Goal: Task Accomplishment & Management: Use online tool/utility

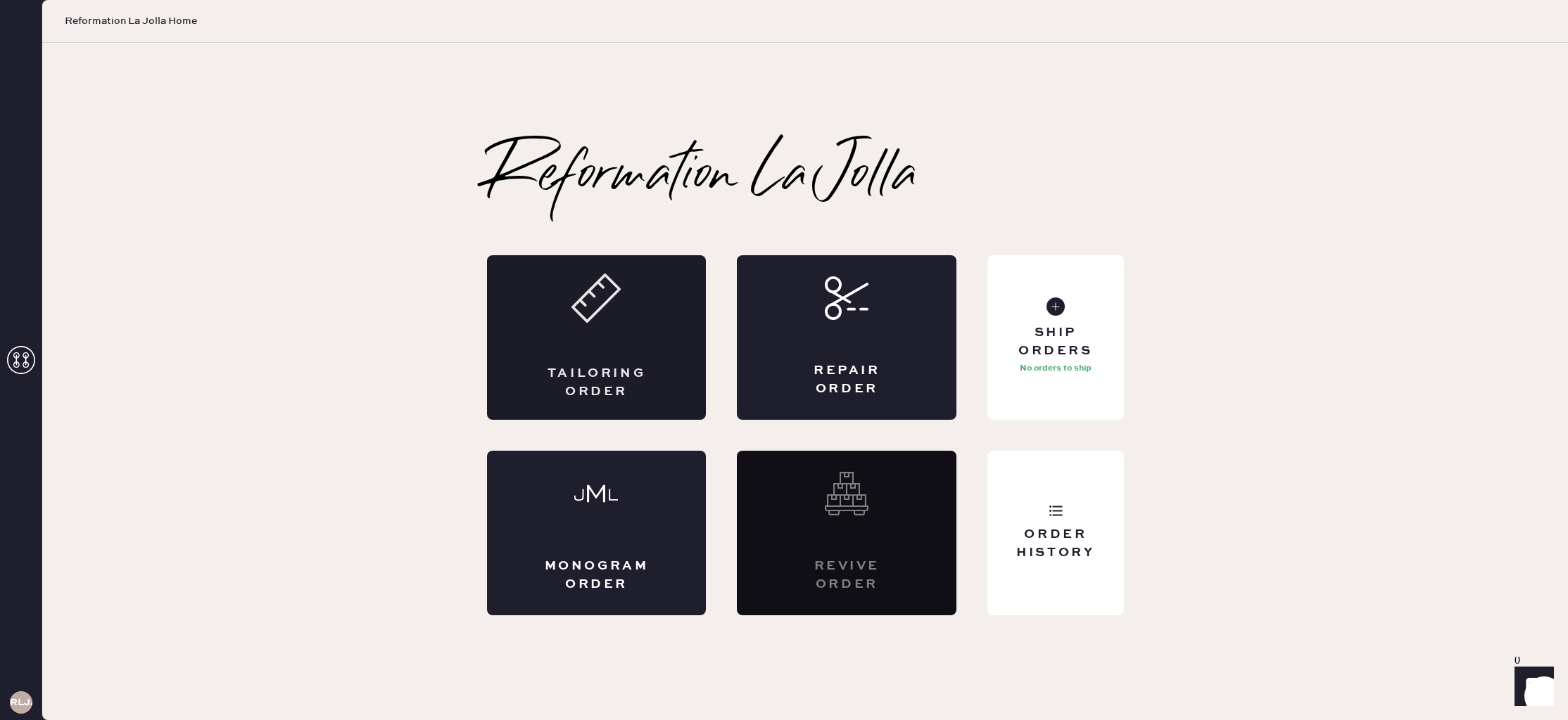
click at [571, 354] on div "Tailoring Order" at bounding box center [596, 337] width 219 height 165
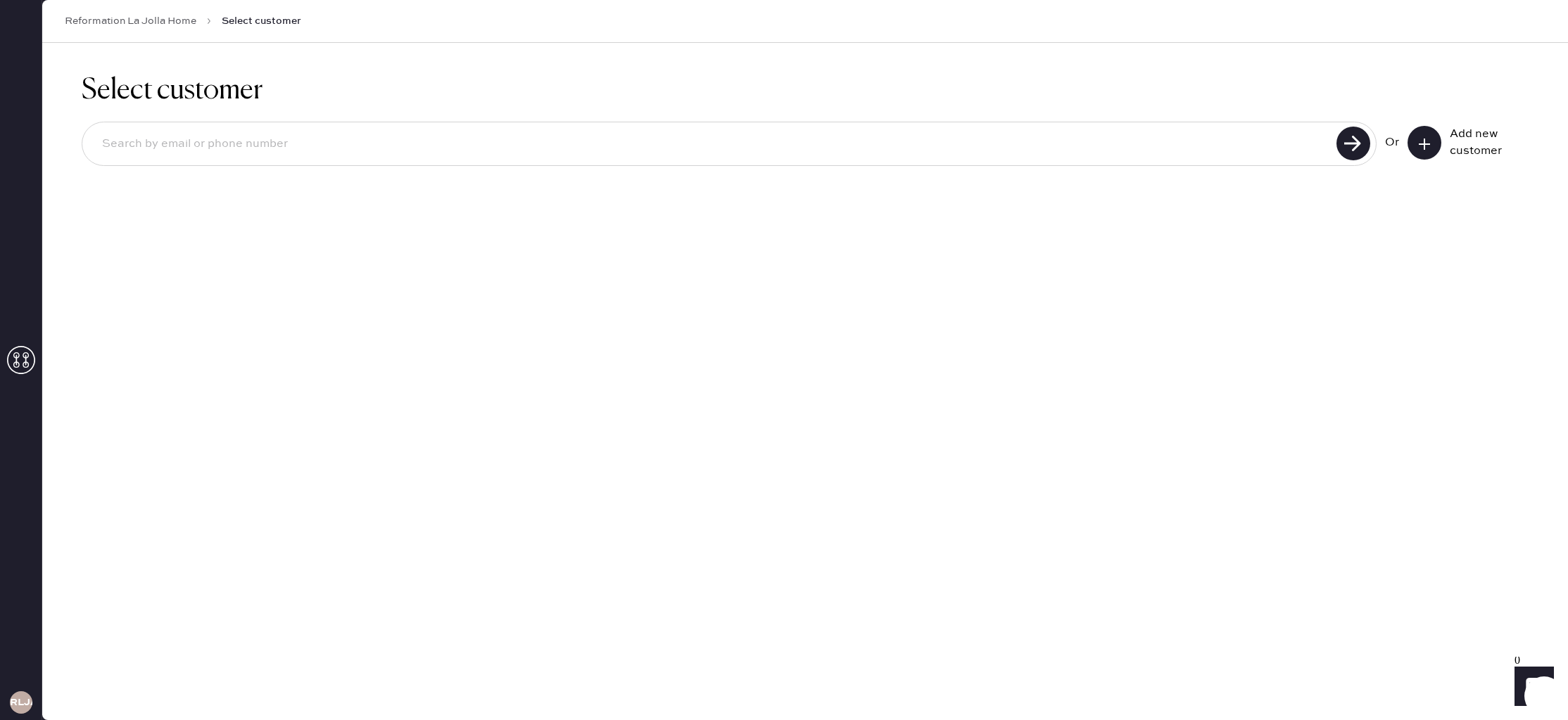
click at [574, 147] on input at bounding box center [711, 144] width 1241 height 32
click at [202, 147] on input "[EMAIL_ADDRESS][DOMAIN_NAME]" at bounding box center [711, 144] width 1241 height 32
type input "[EMAIL_ADDRESS][DOMAIN_NAME]"
click at [1420, 140] on icon at bounding box center [1424, 144] width 14 height 14
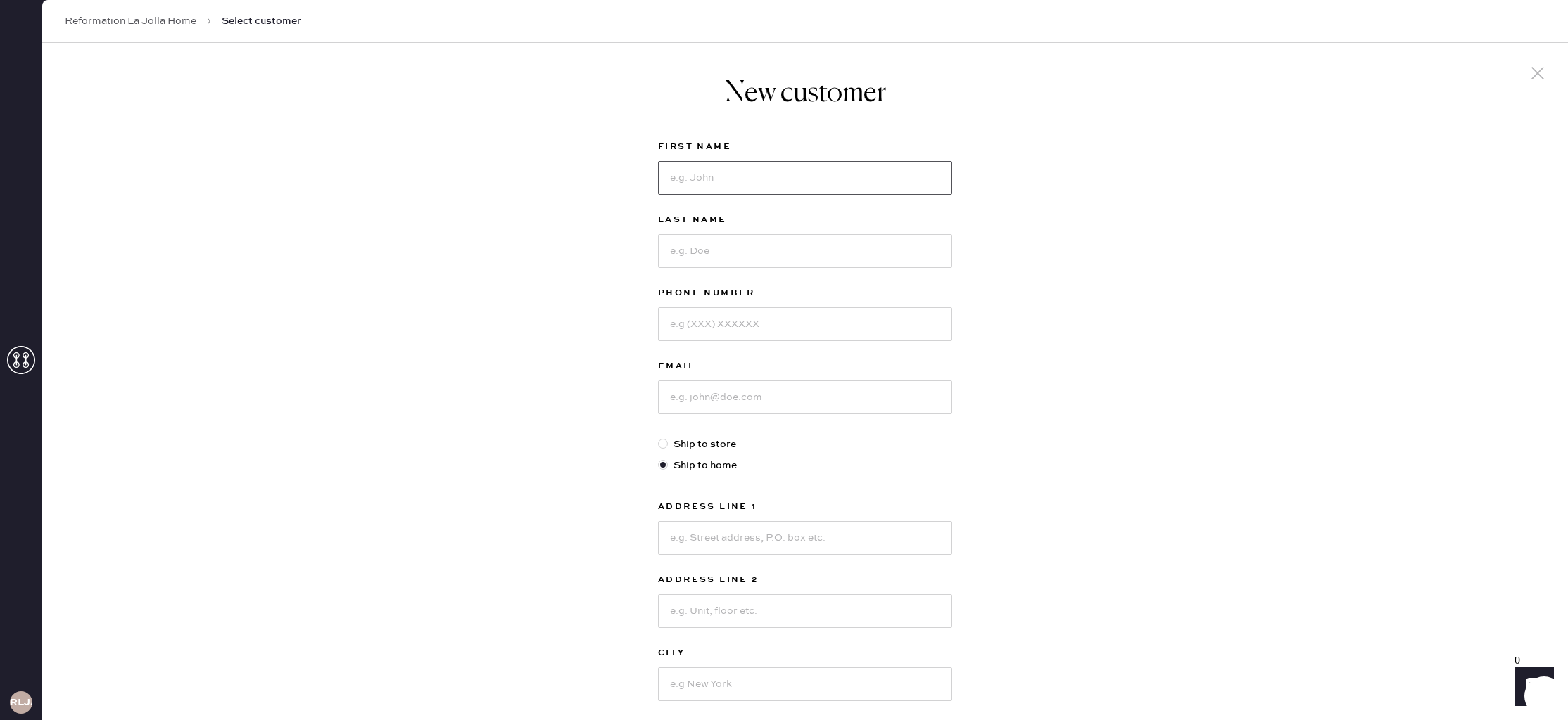
click at [734, 173] on input at bounding box center [804, 178] width 294 height 34
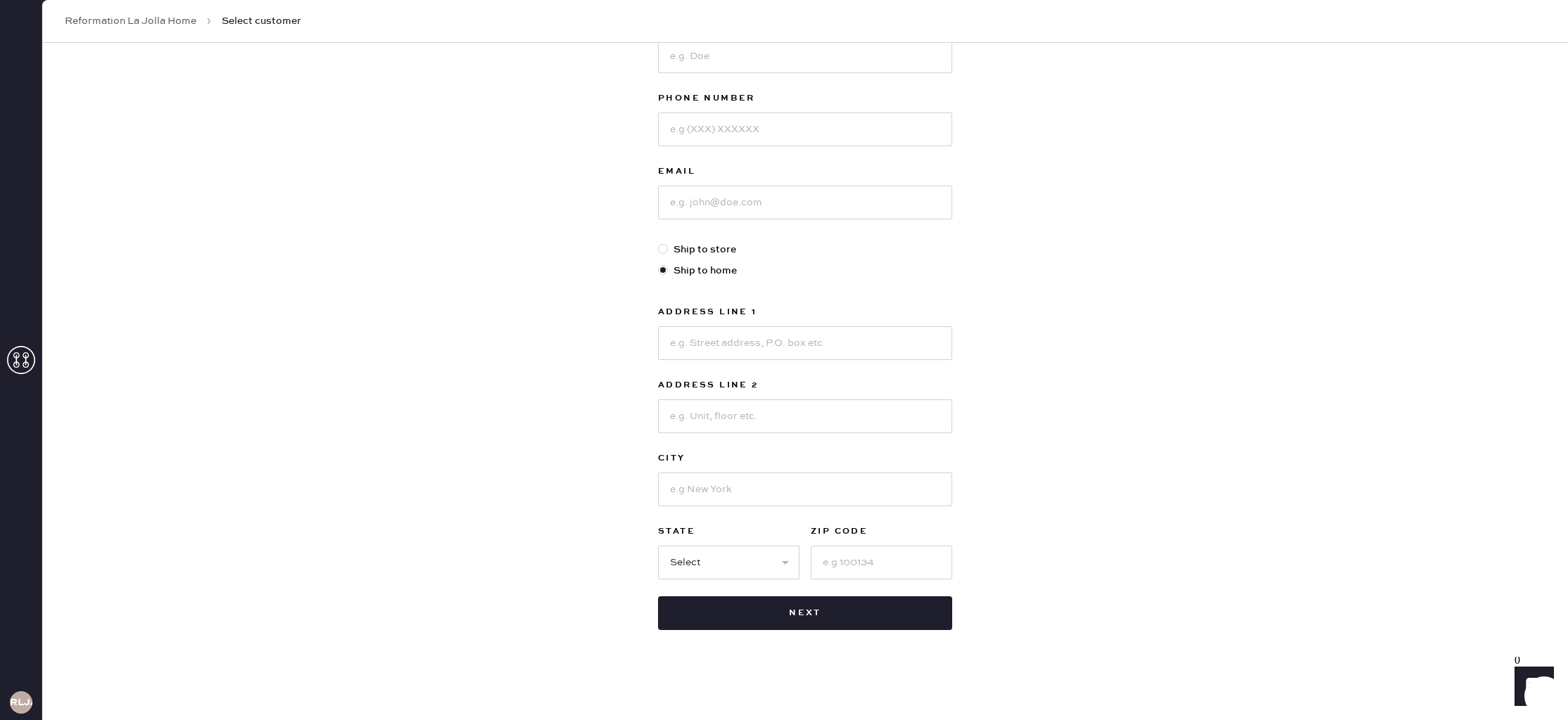
scroll to position [192, 0]
click at [1214, 340] on div "New customer First Name M Last Name Phone Number Email Ship to store Ship to ho…" at bounding box center [805, 286] width 1526 height 872
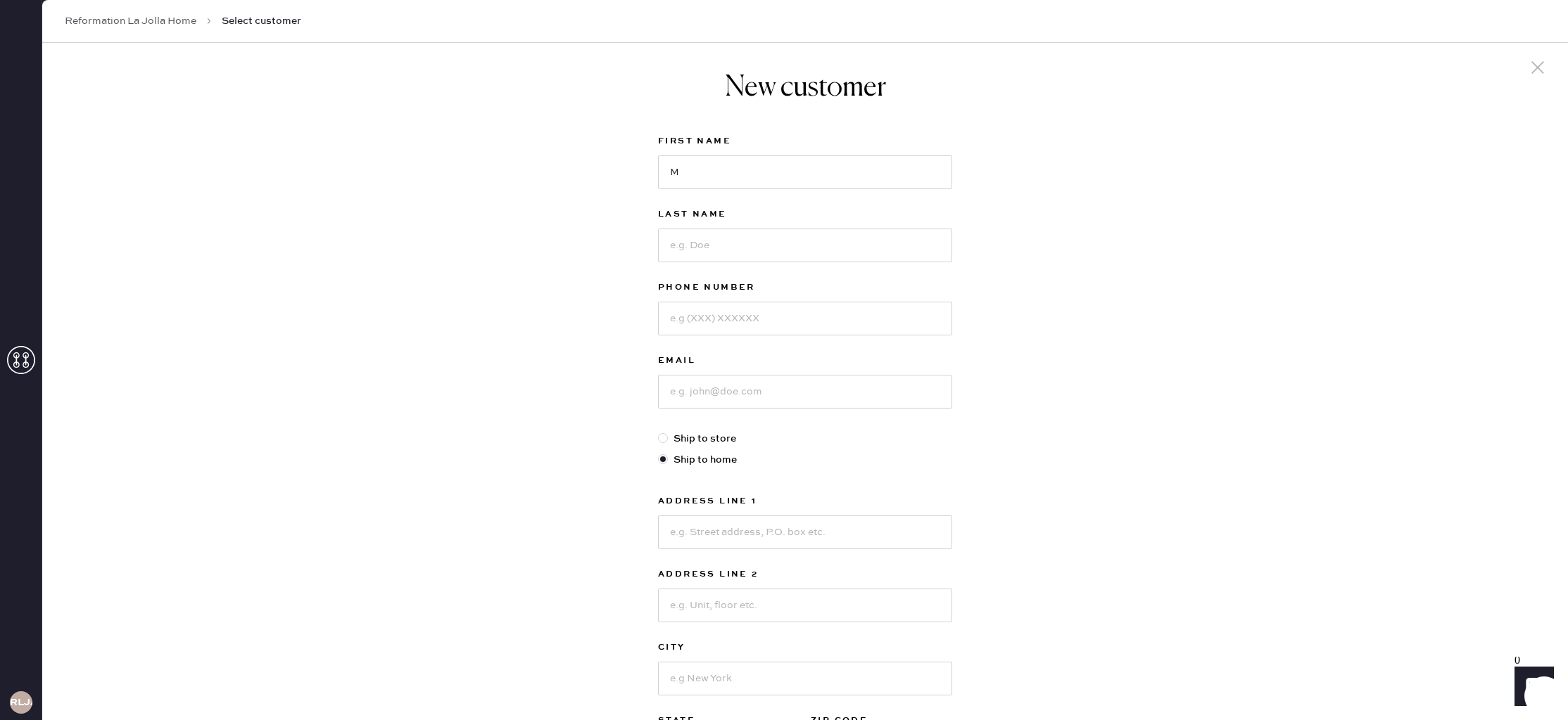
scroll to position [0, 0]
click at [726, 174] on input "M" at bounding box center [804, 178] width 294 height 34
type input "[PERSON_NAME]"
click at [747, 261] on input at bounding box center [804, 251] width 294 height 34
type input "Couttolenc"
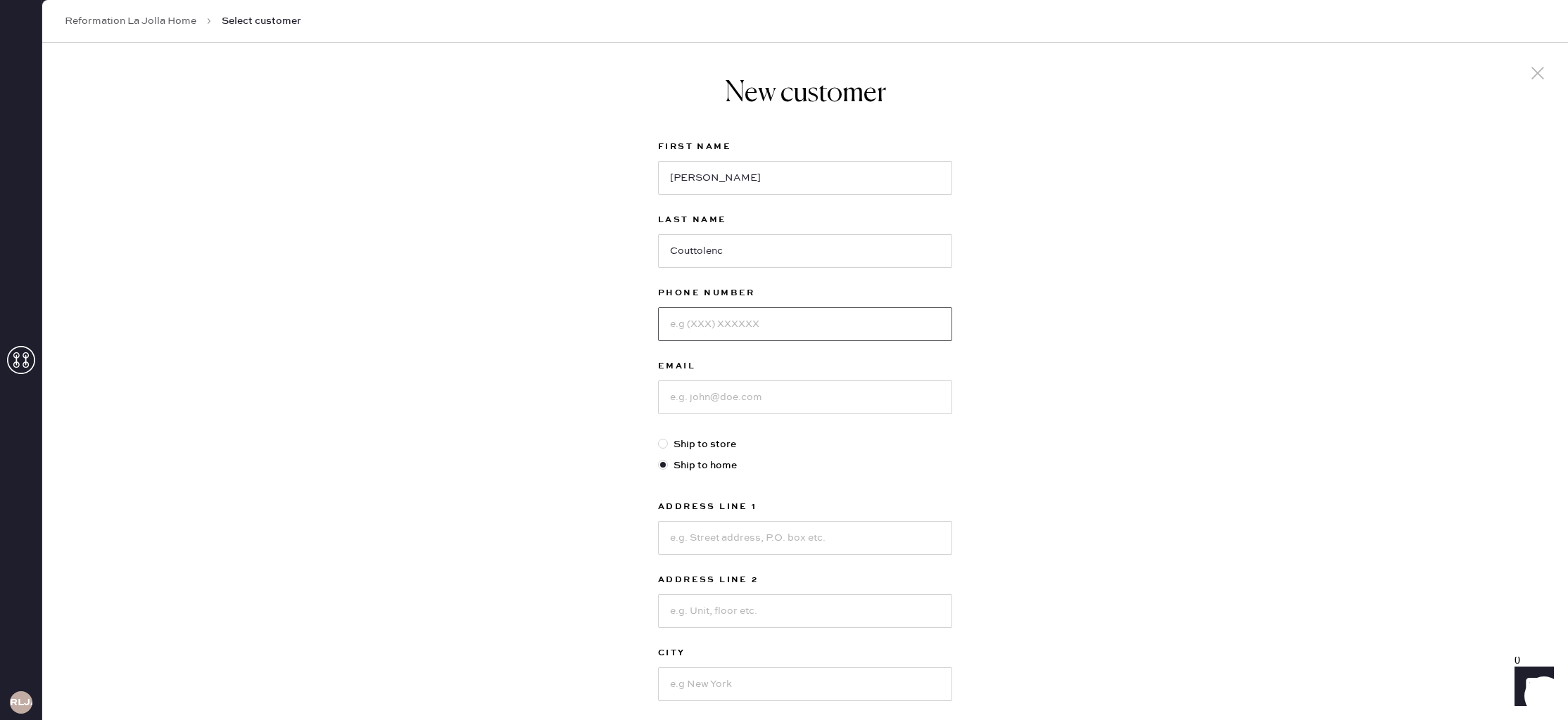
click at [727, 334] on input at bounding box center [804, 324] width 294 height 34
type input "4256814989"
click at [675, 403] on input at bounding box center [804, 397] width 294 height 34
click at [802, 396] on input "[EMAIL_ADDRESS][DOMAIN_NAME]" at bounding box center [804, 397] width 294 height 34
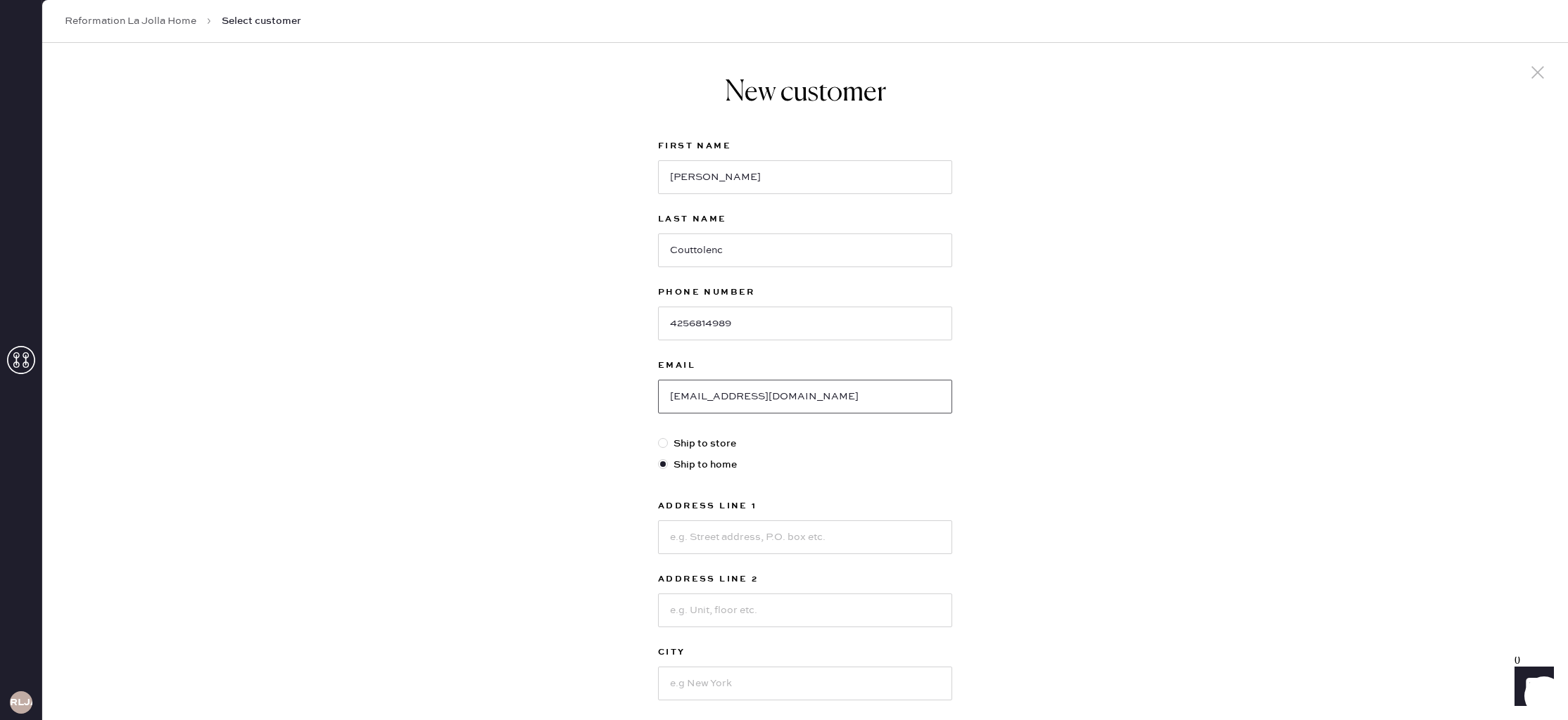
type input "[EMAIL_ADDRESS][DOMAIN_NAME]"
click at [684, 528] on input at bounding box center [804, 538] width 294 height 34
type input "[STREET_ADDRESS]"
click at [702, 677] on input at bounding box center [804, 684] width 294 height 34
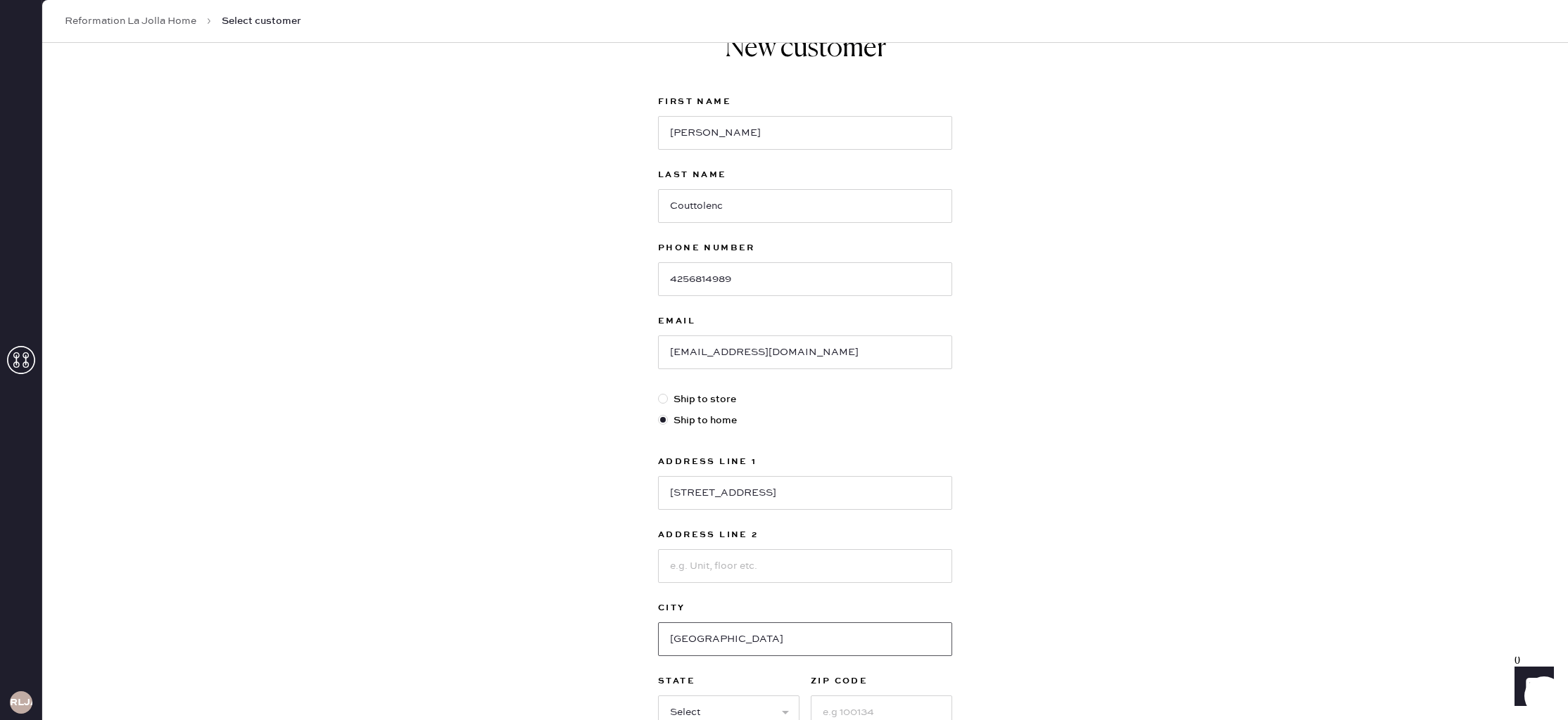
scroll to position [46, 0]
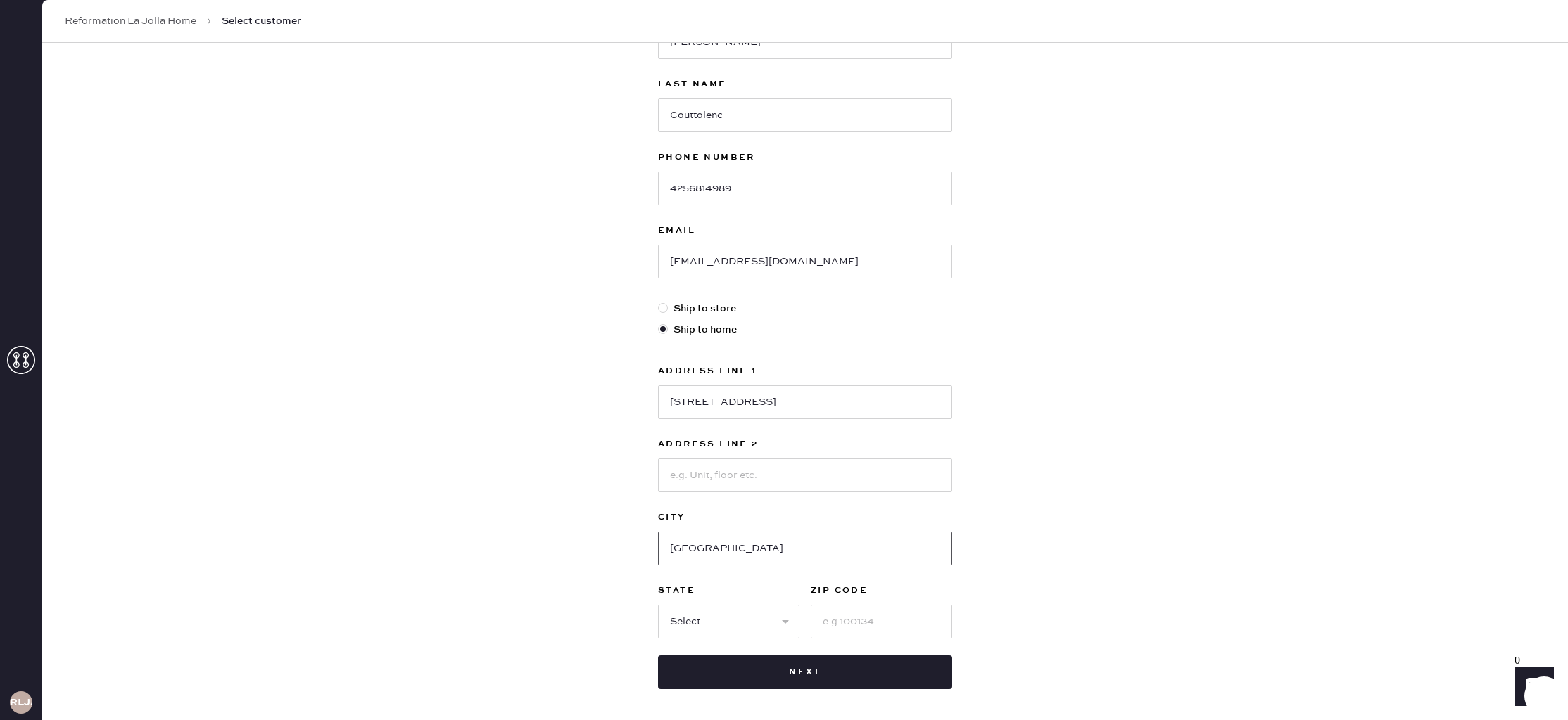
type input "[GEOGRAPHIC_DATA]"
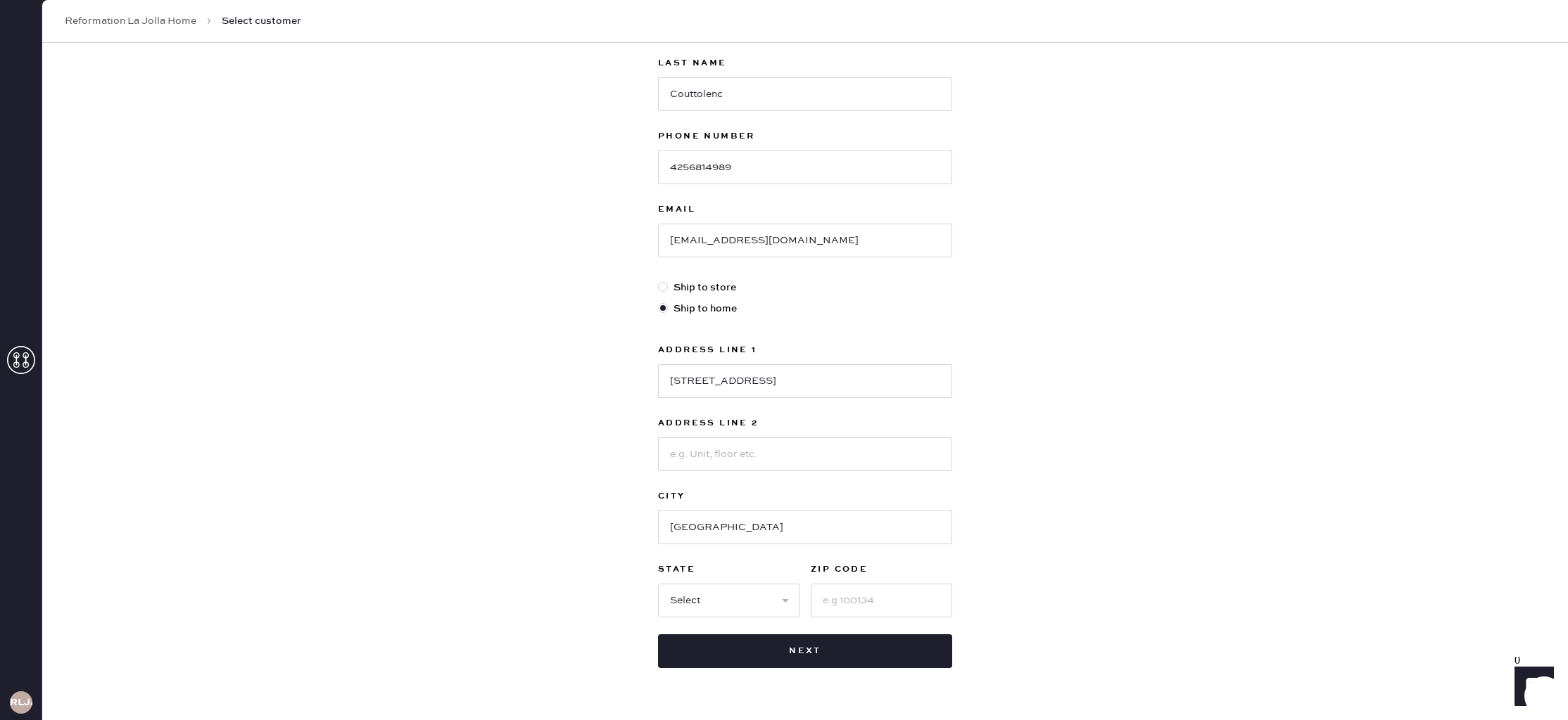
scroll to position [160, 0]
click at [764, 593] on select "Select AK AL AR AZ CA CO CT [GEOGRAPHIC_DATA] DE FL [GEOGRAPHIC_DATA] HI [GEOGR…" at bounding box center [728, 597] width 141 height 34
select select "CA"
click at [658, 580] on select "Select AK AL AR AZ CA CO CT [GEOGRAPHIC_DATA] DE FL [GEOGRAPHIC_DATA] HI [GEOGR…" at bounding box center [728, 597] width 141 height 34
click at [861, 595] on input at bounding box center [881, 597] width 141 height 34
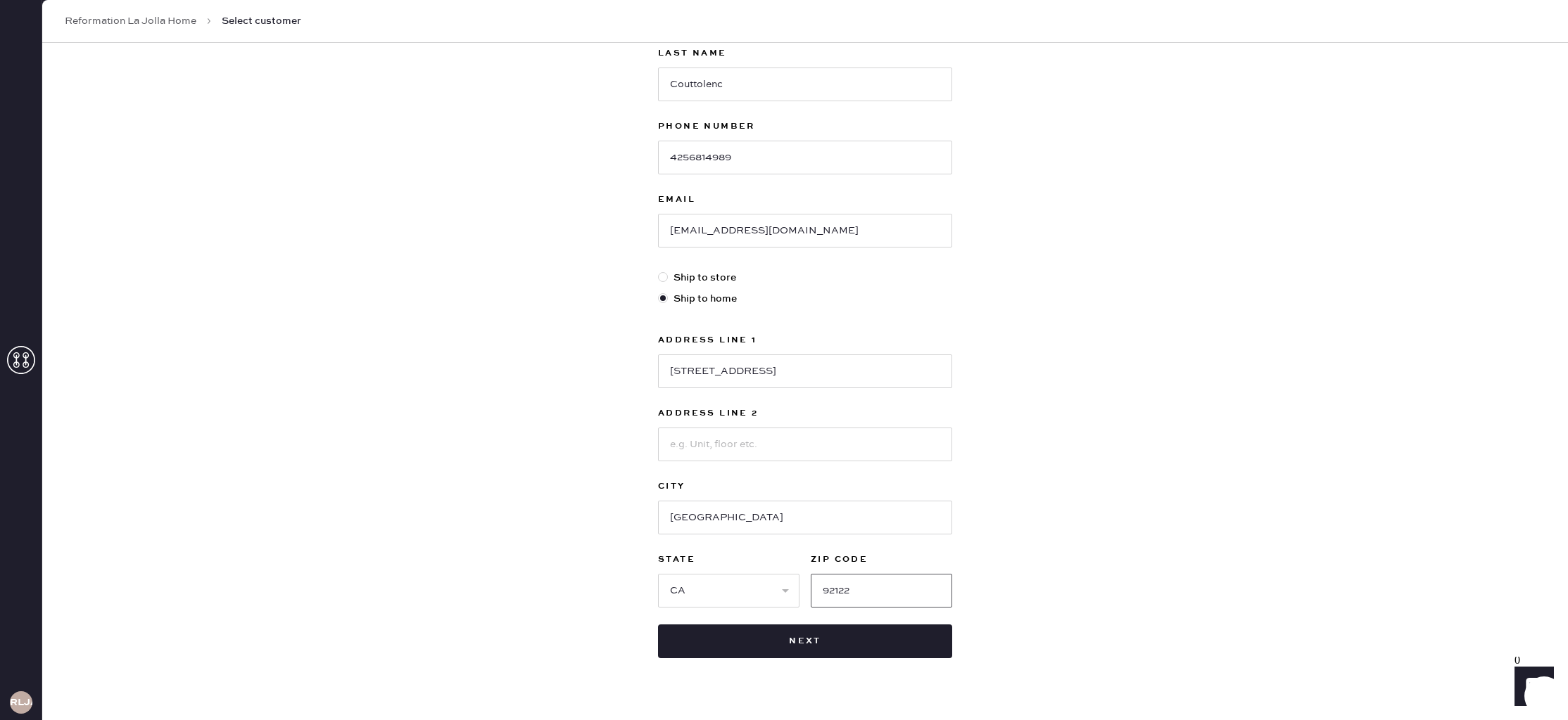
scroll to position [195, 0]
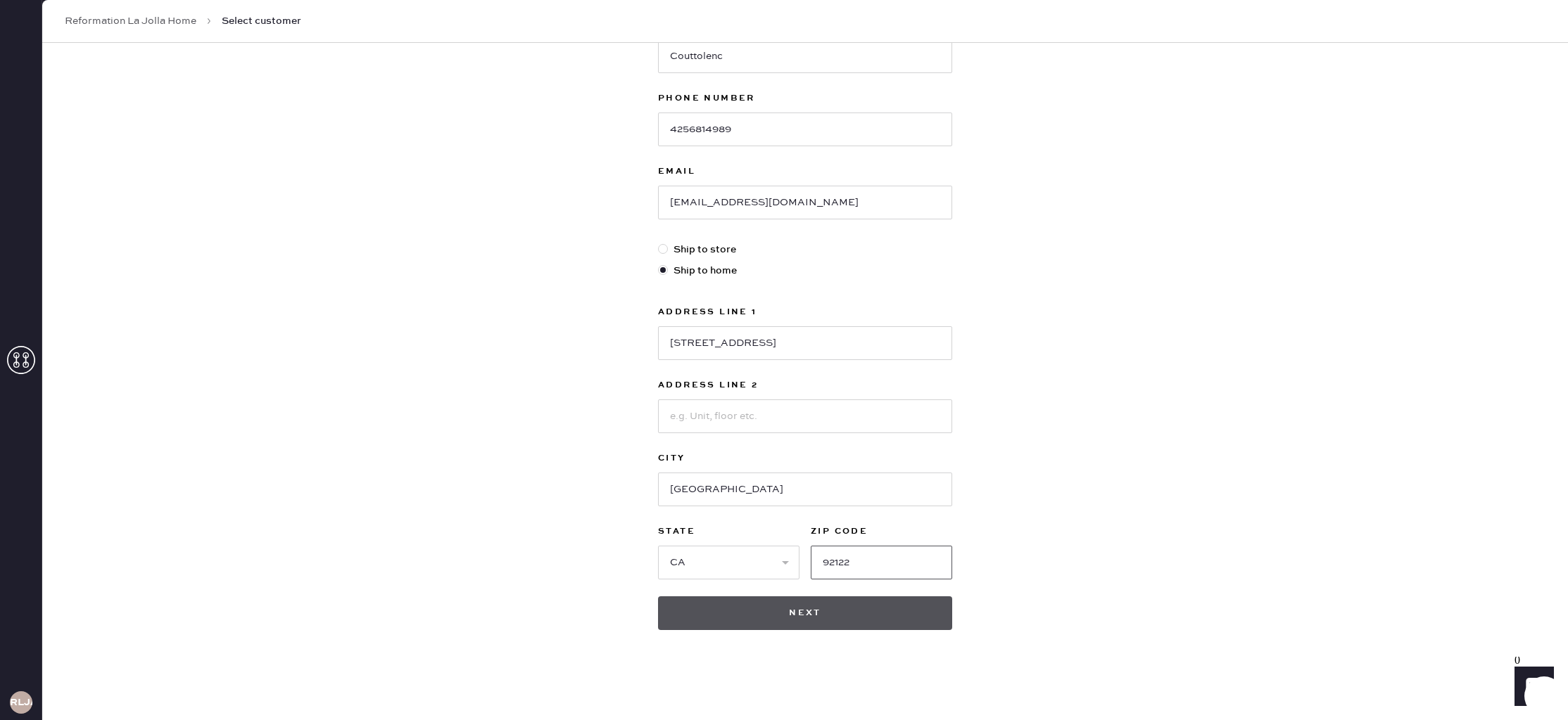
type input "92122"
click at [841, 605] on button "Next" at bounding box center [804, 613] width 294 height 34
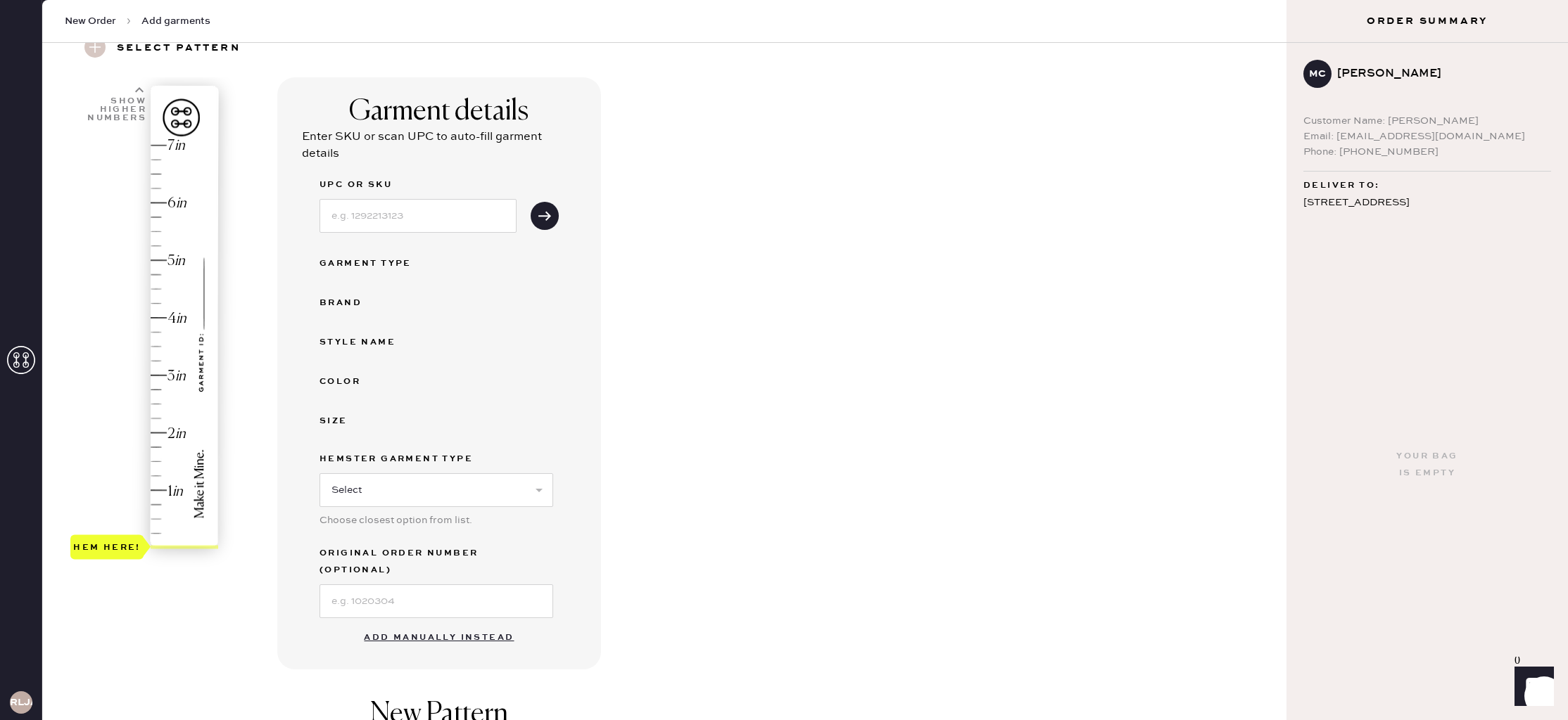
scroll to position [166, 0]
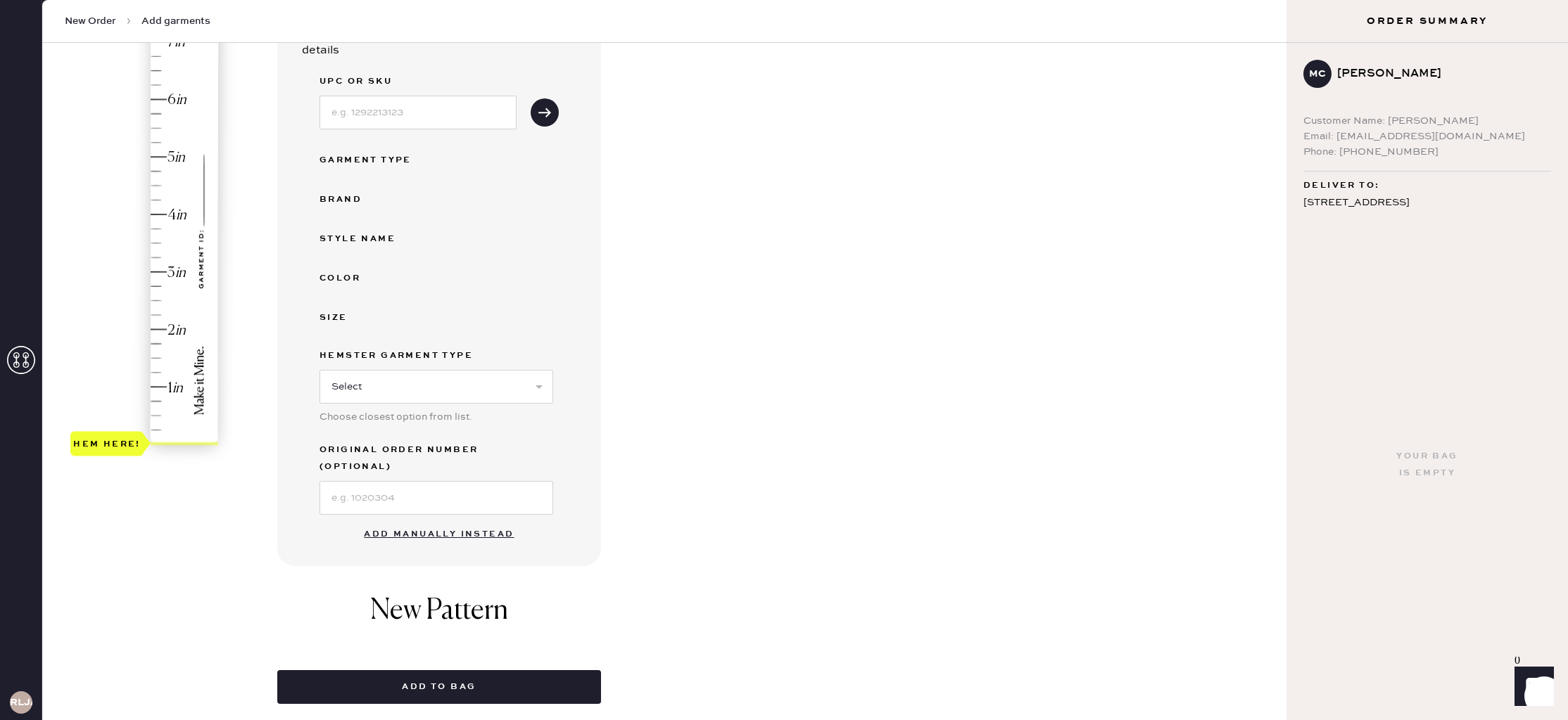
click at [468, 521] on button "Add manually instead" at bounding box center [438, 534] width 166 height 28
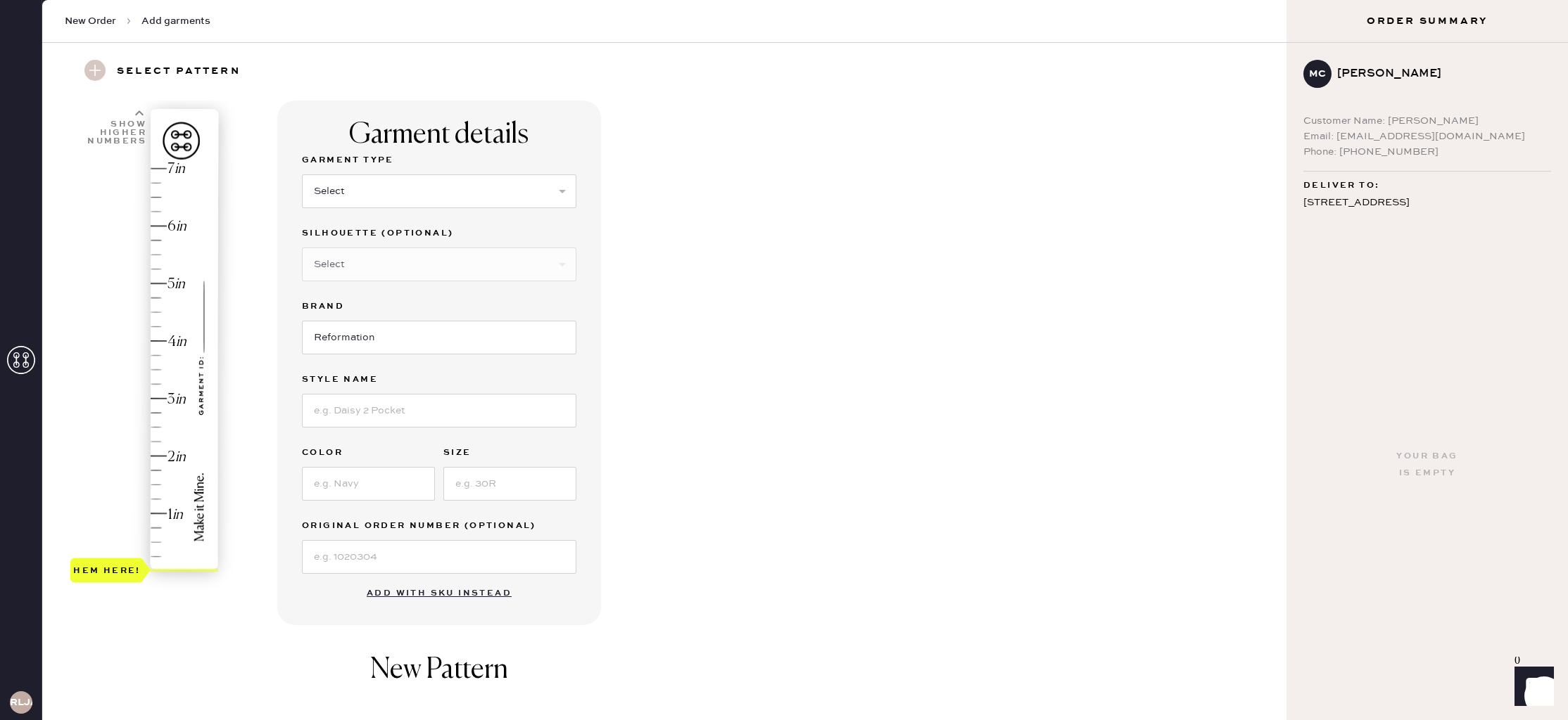
scroll to position [32, 0]
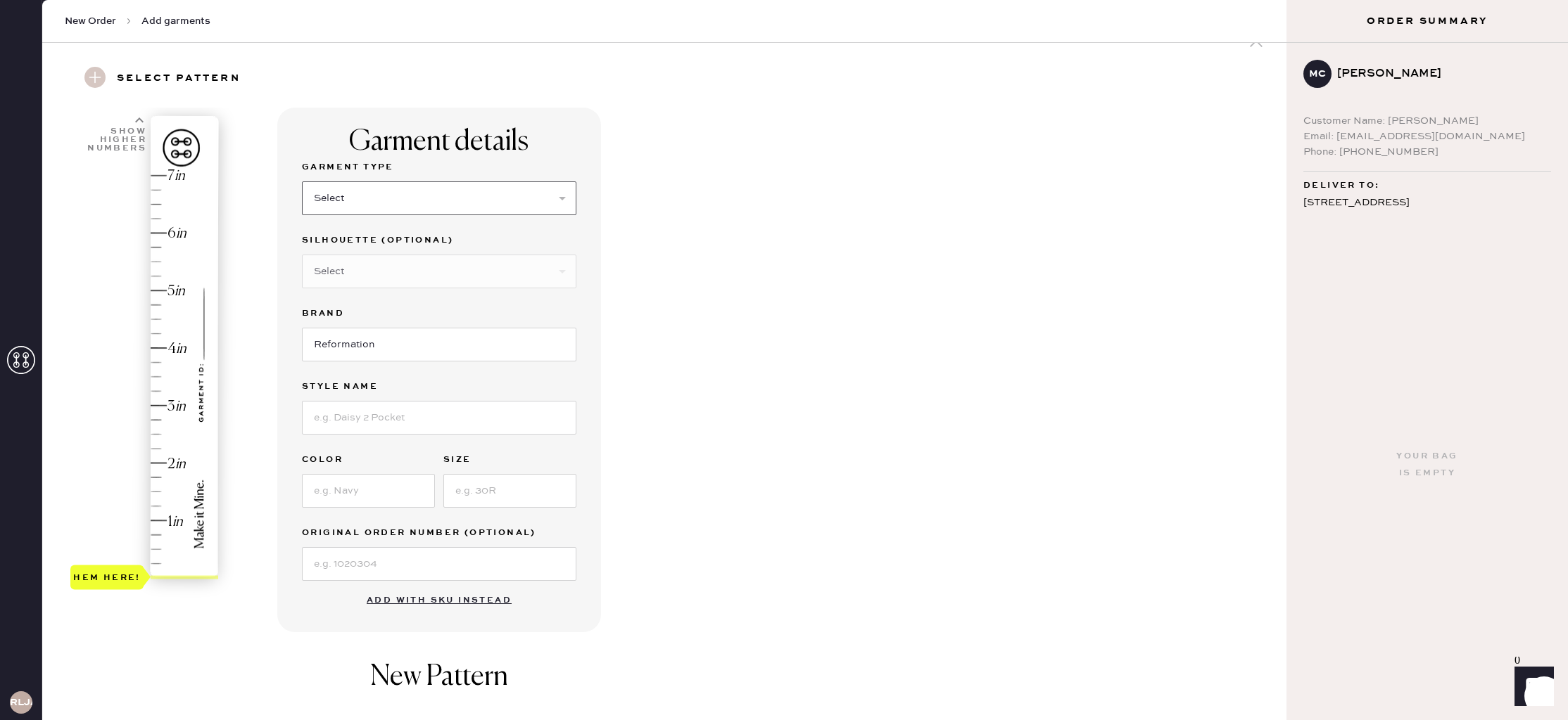
click at [419, 199] on select "Select Basic Skirt Jeans Leggings Pants Shorts Basic Sleeved Dress Basic Sleeve…" at bounding box center [438, 199] width 274 height 34
select select "7"
click at [302, 182] on select "Select Basic Skirt Jeans Leggings Pants Shorts Basic Sleeved Dress Basic Sleeve…" at bounding box center [438, 199] width 274 height 34
click at [536, 273] on select "Select Maxi Dress Midi Dress Mini Dress Other" at bounding box center [438, 272] width 274 height 34
select select "33"
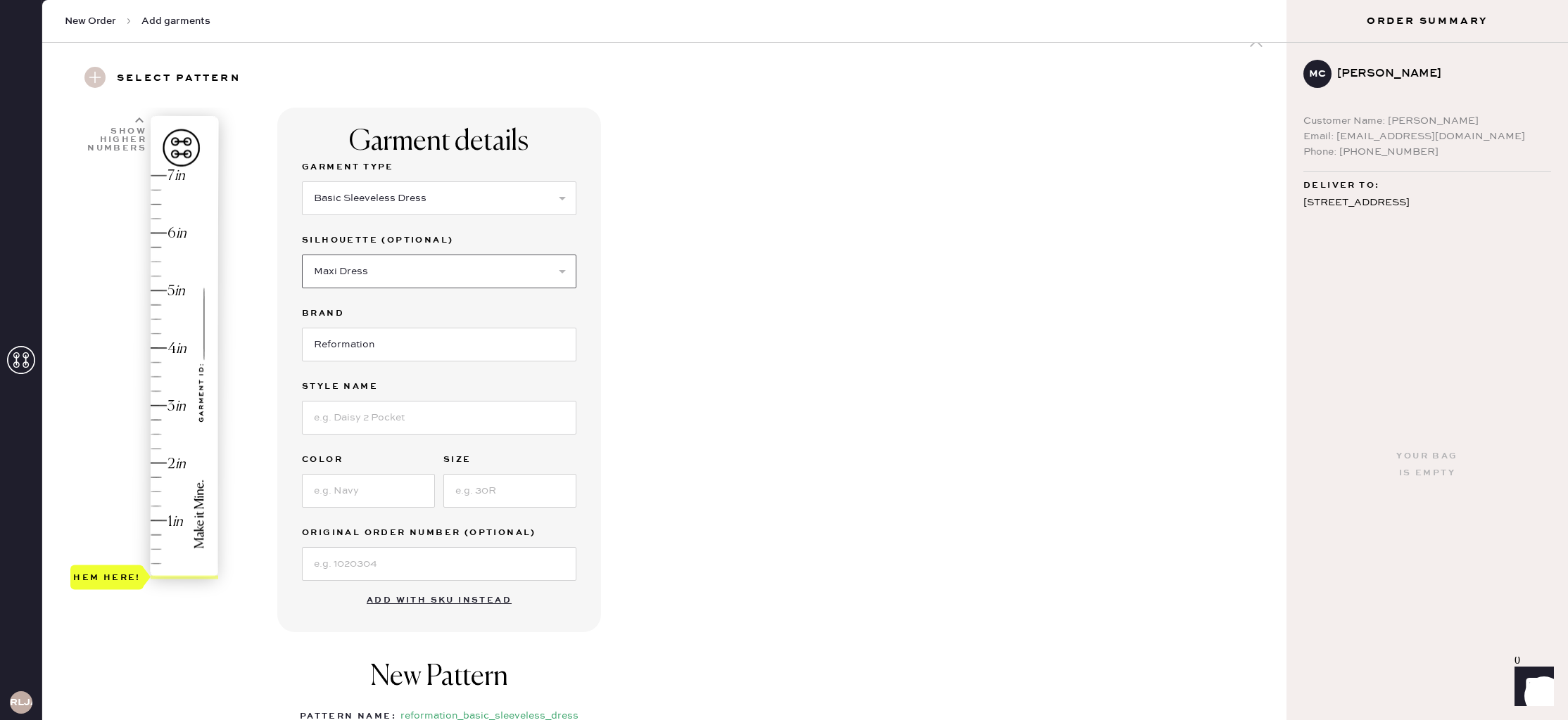
click at [302, 255] on select "Select Maxi Dress Midi Dress Mini Dress Other" at bounding box center [438, 272] width 274 height 34
click at [503, 421] on input at bounding box center [438, 418] width 274 height 34
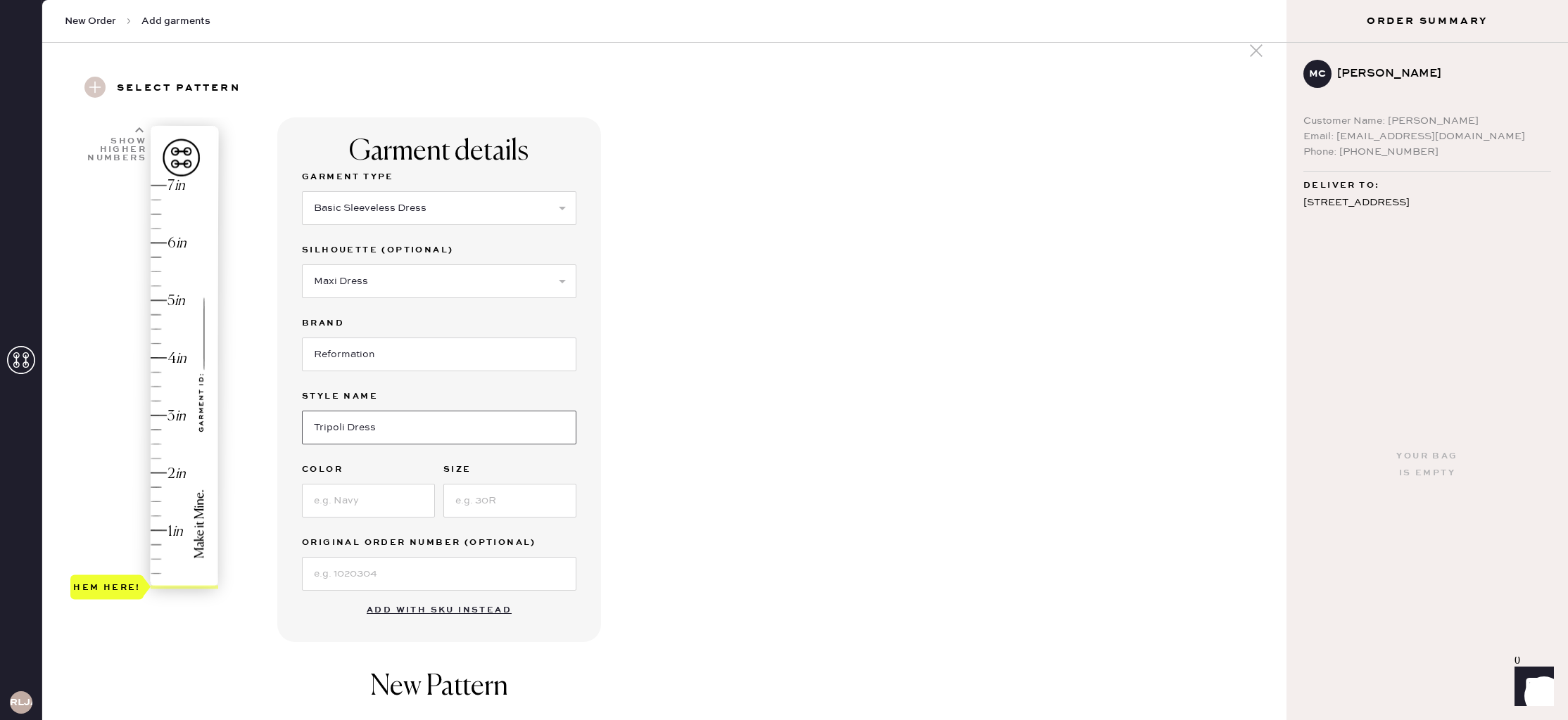
type input "Tripoli Dress"
click at [390, 500] on input at bounding box center [368, 501] width 133 height 34
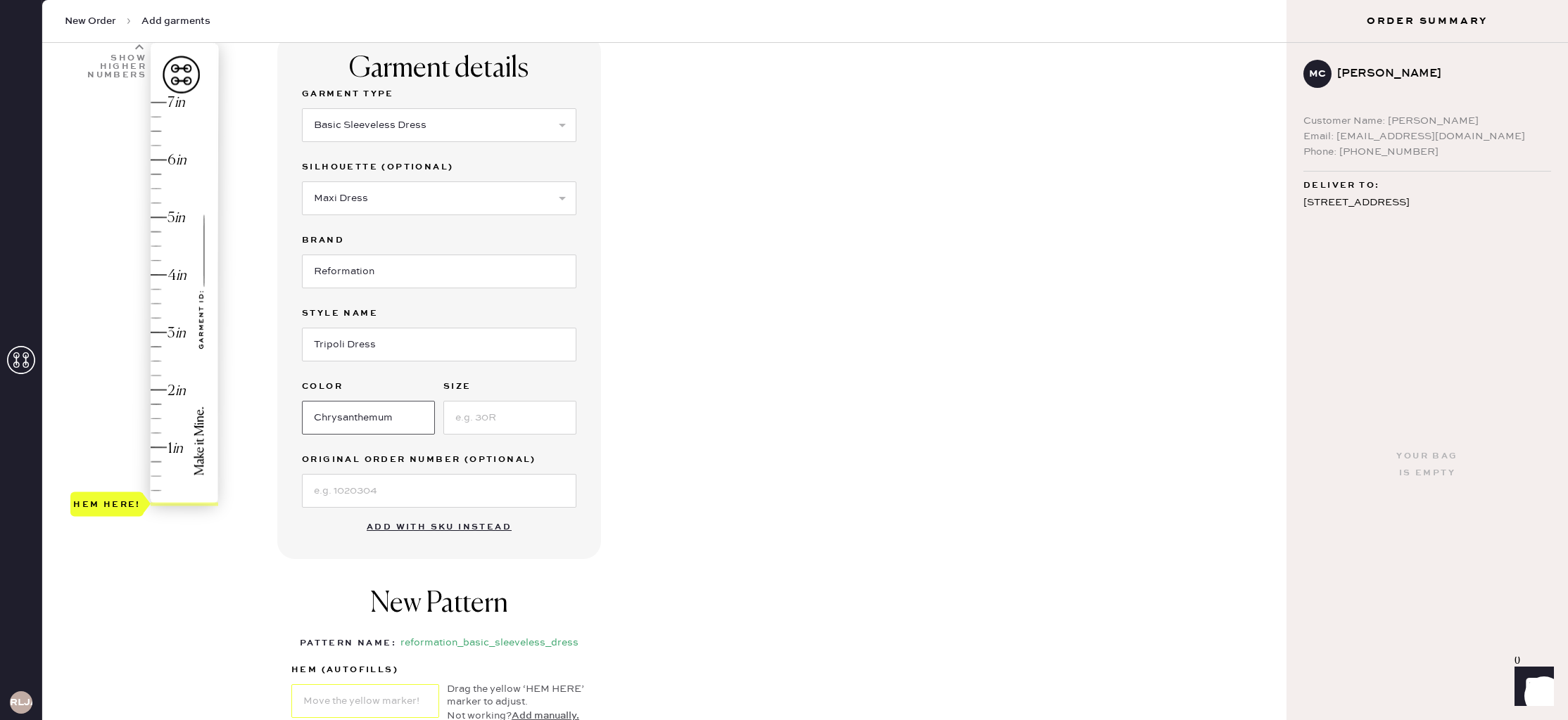
type input "Chrysanthemum"
click at [477, 419] on input at bounding box center [509, 415] width 133 height 34
type input "4"
click at [496, 489] on input at bounding box center [438, 488] width 274 height 34
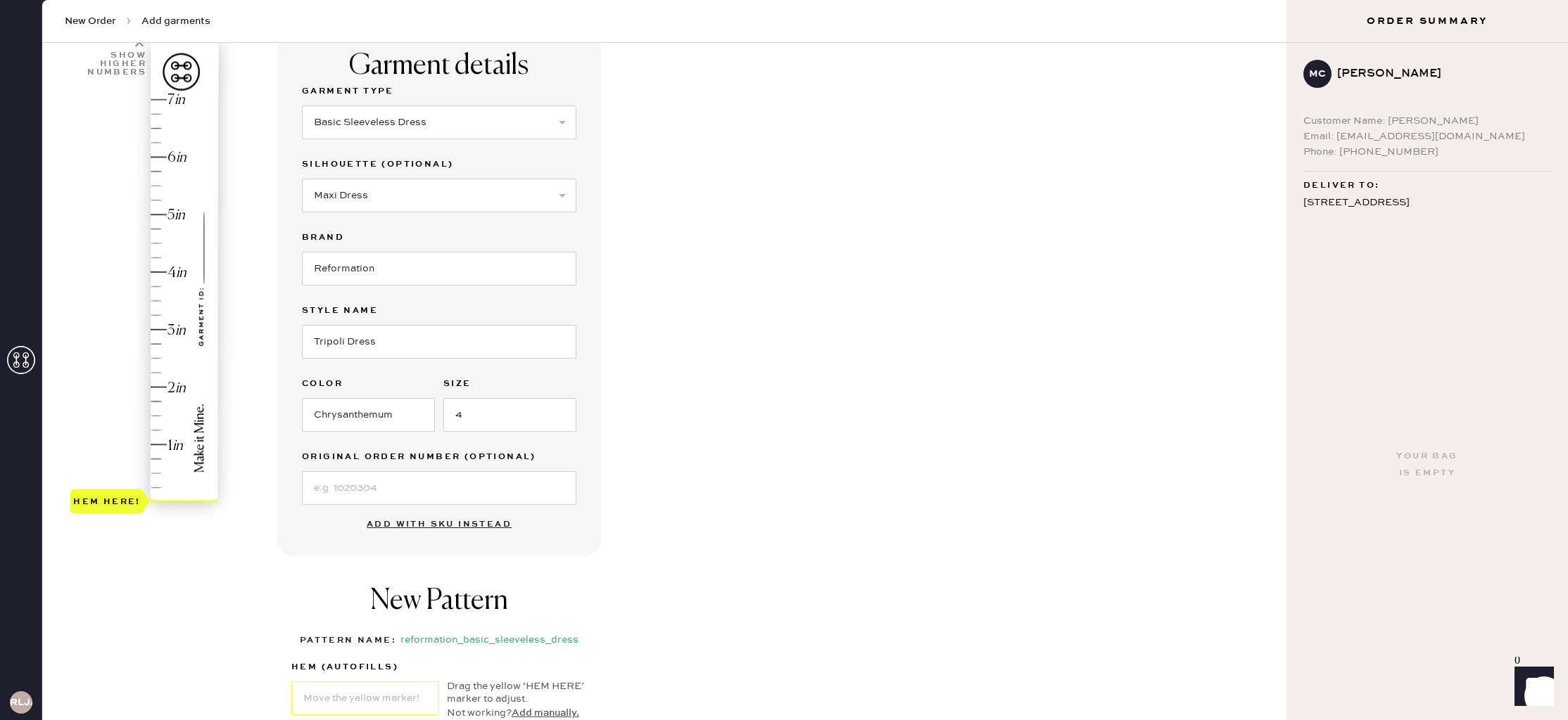
click at [675, 472] on div "Garment details Garment Type Select Basic Skirt Jeans Leggings Pants Shorts Bas…" at bounding box center [776, 431] width 998 height 799
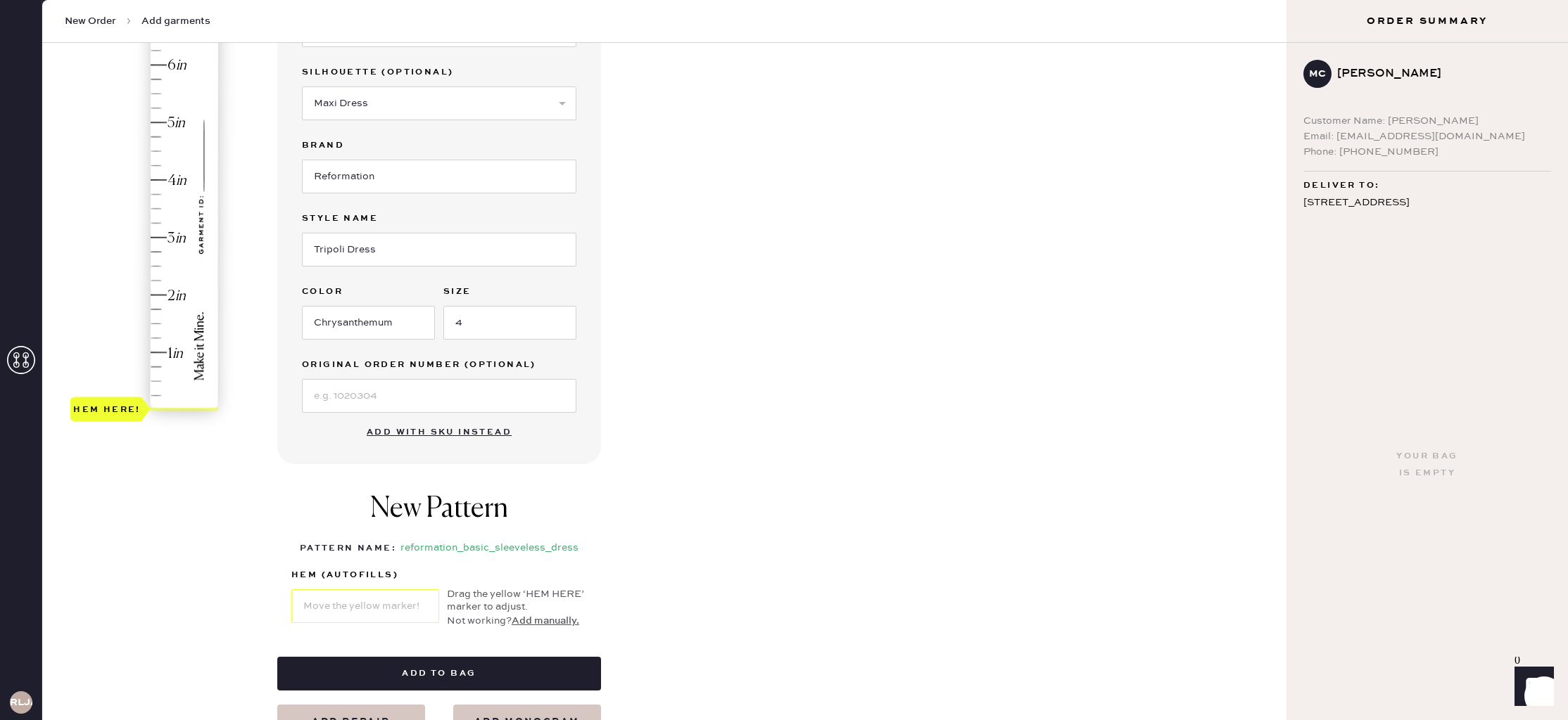
scroll to position [182, 0]
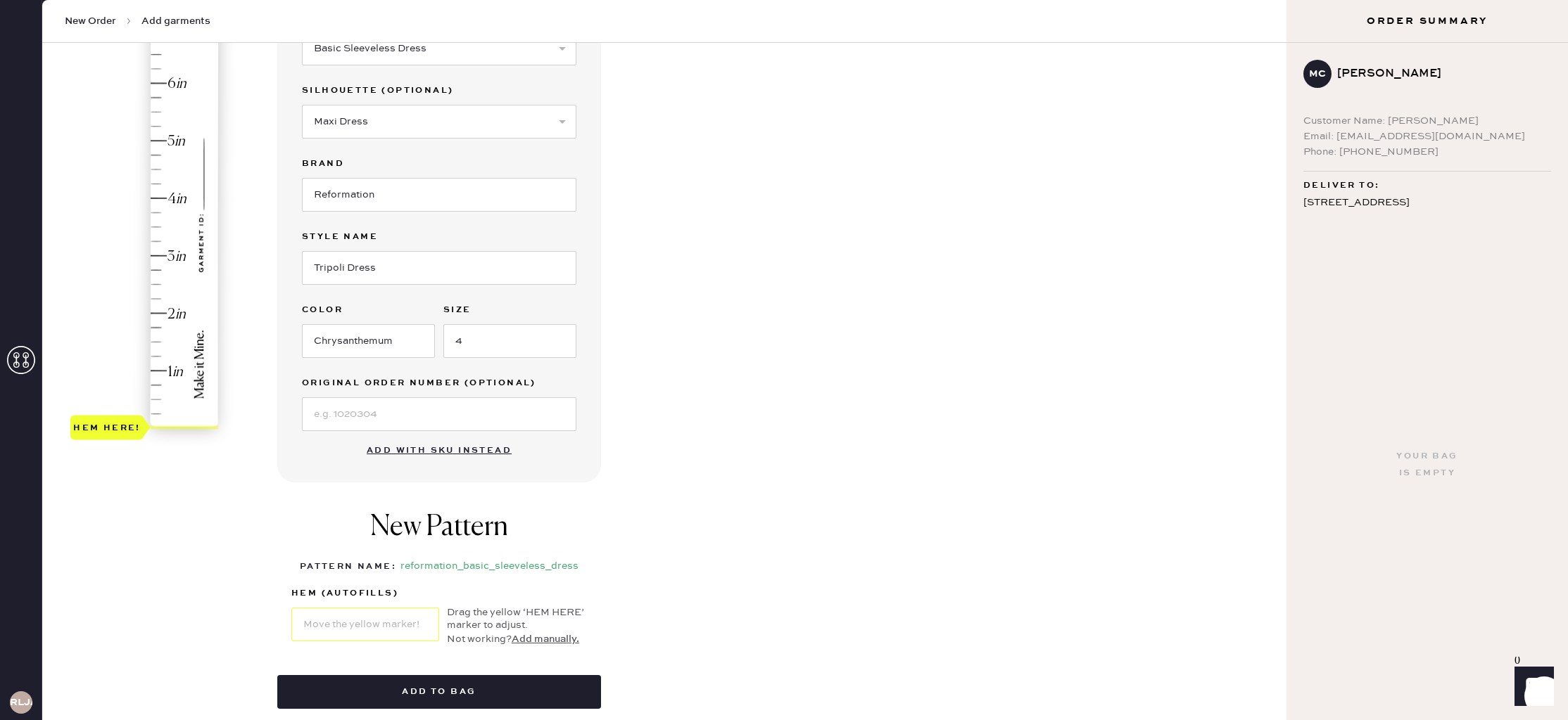
type input "3"
click at [166, 255] on div "Hem here!" at bounding box center [145, 228] width 150 height 415
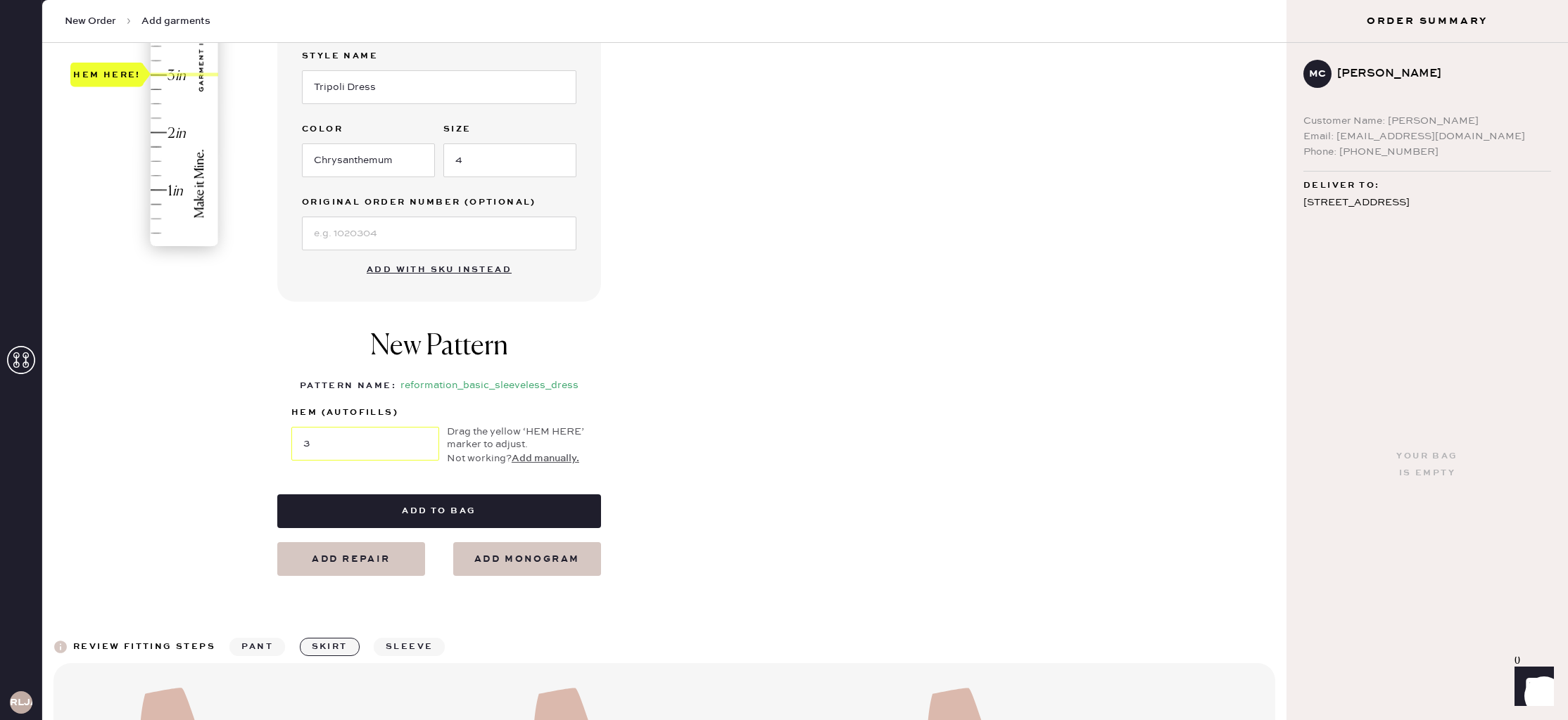
scroll to position [372, 0]
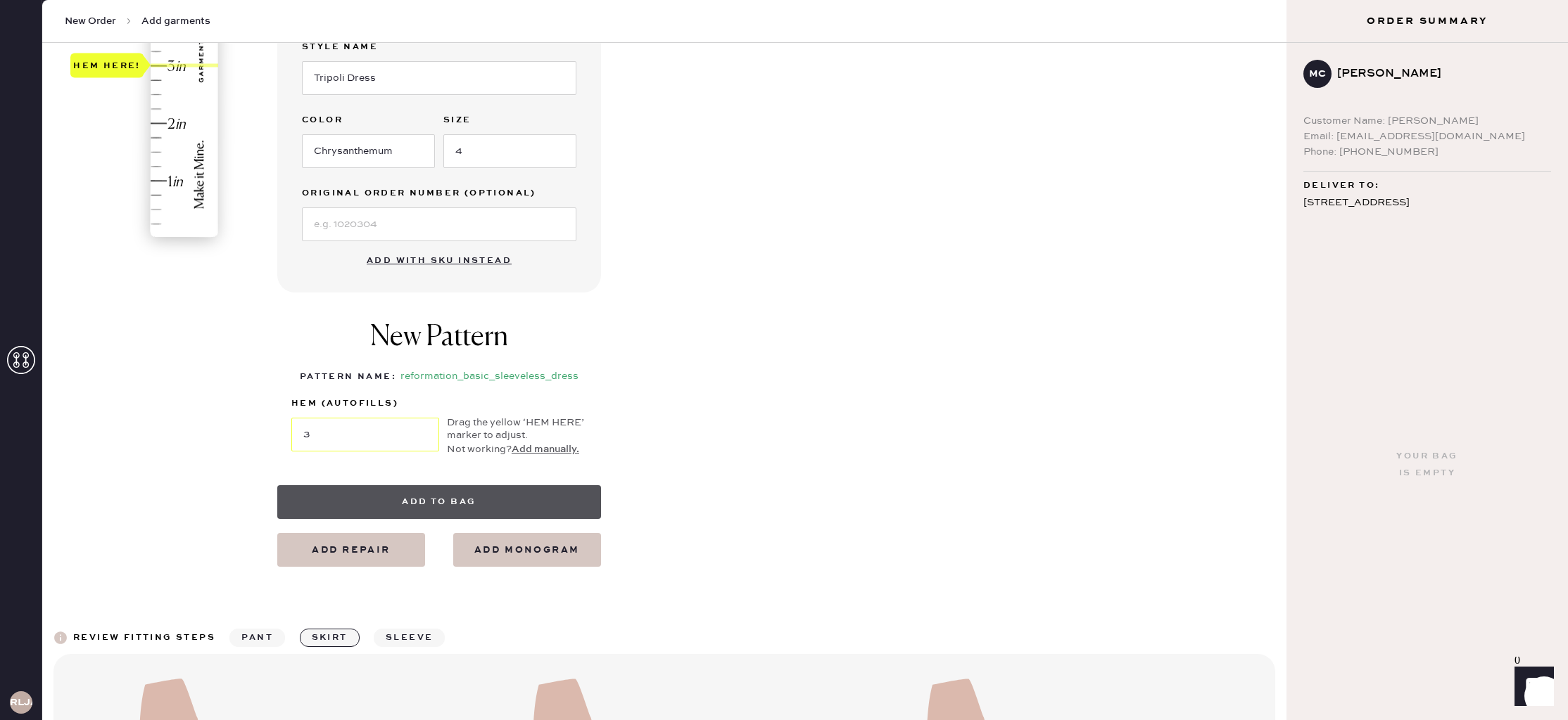
click at [505, 496] on button "Add to bag" at bounding box center [439, 502] width 324 height 34
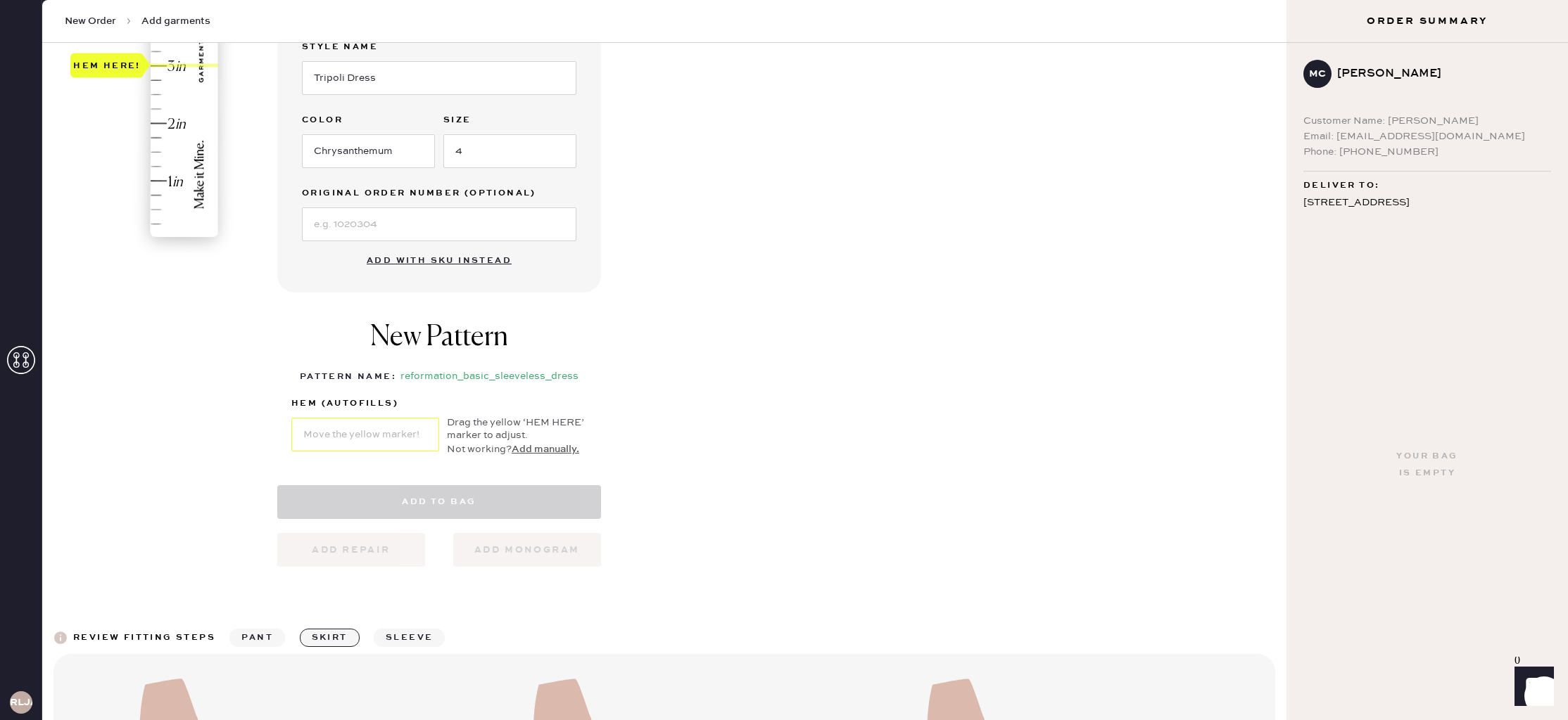
select select "7"
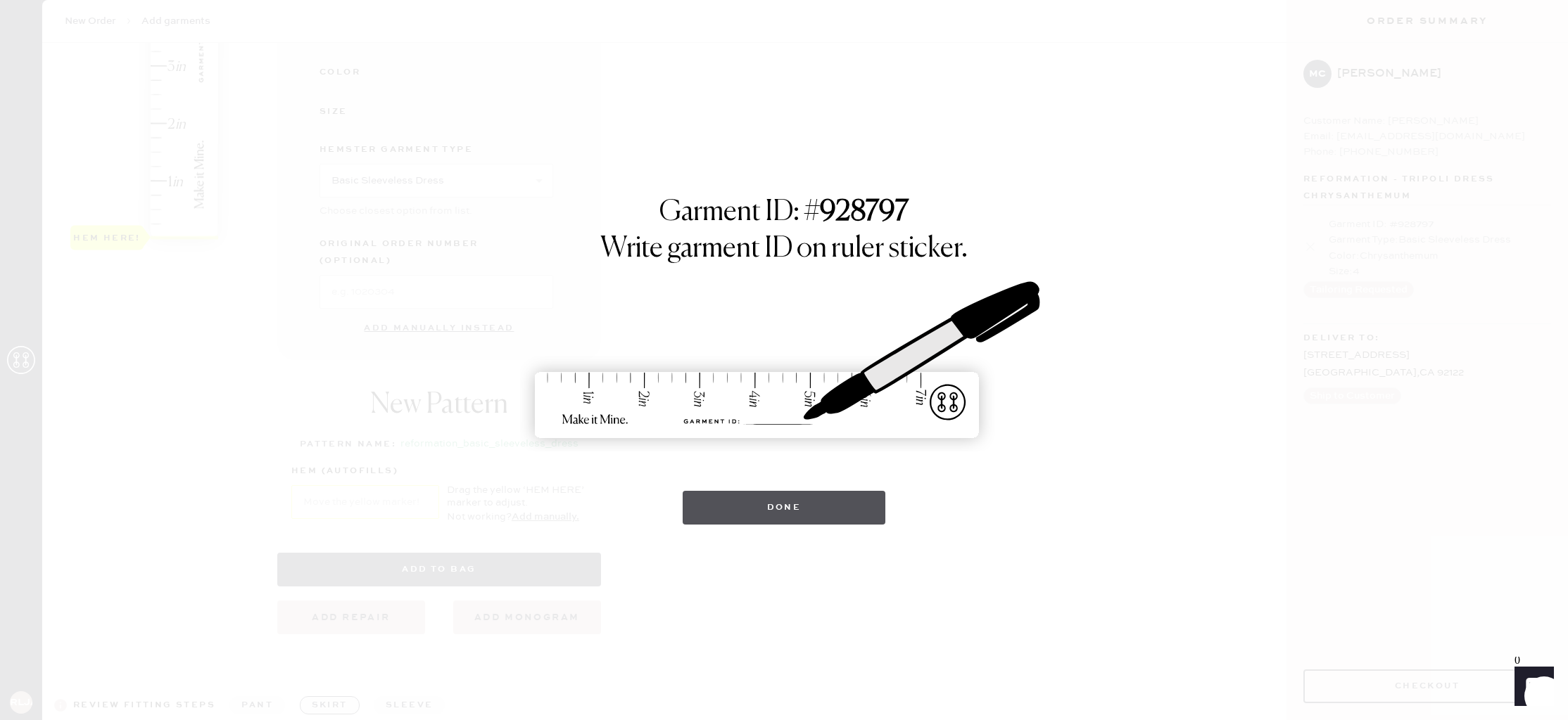
click at [810, 515] on button "Done" at bounding box center [784, 508] width 203 height 34
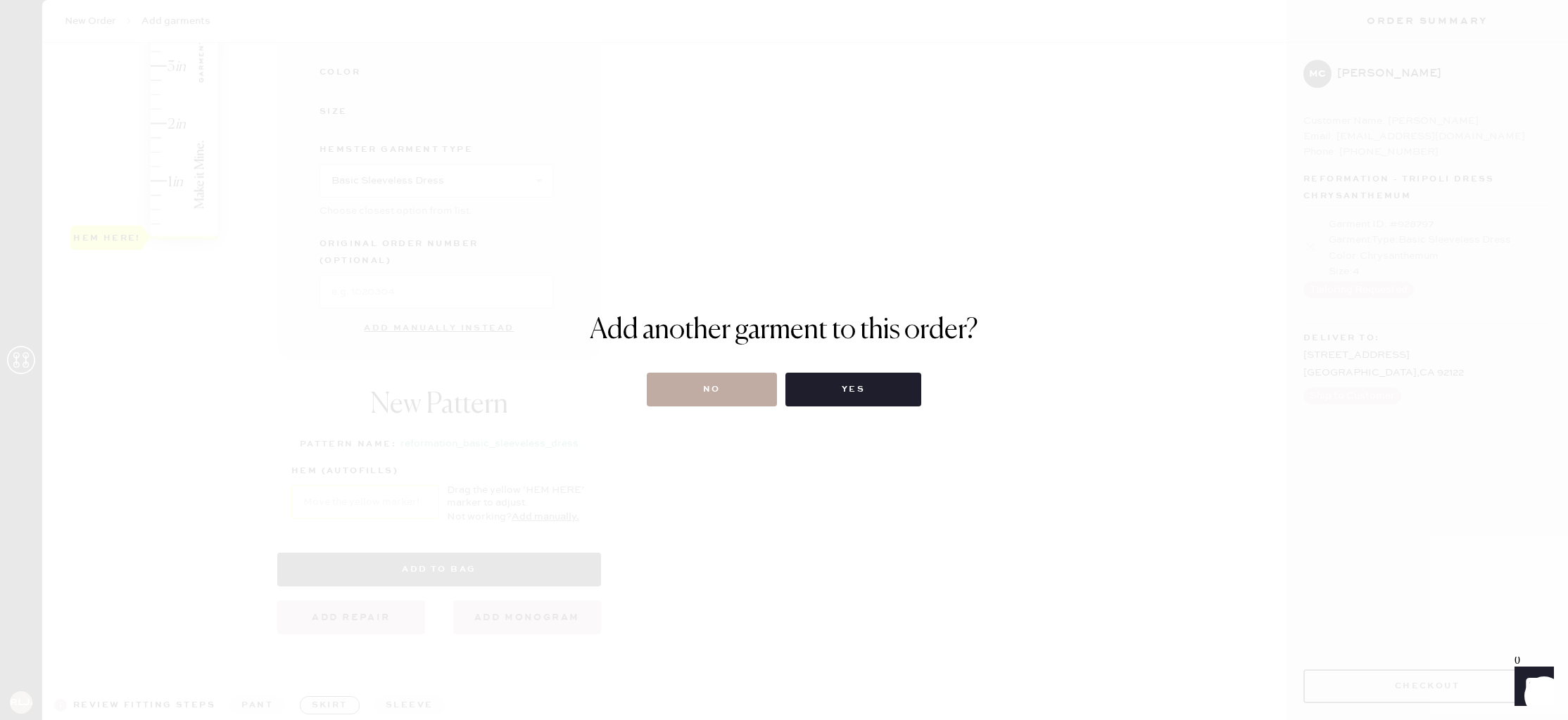
click at [710, 386] on button "No" at bounding box center [712, 389] width 130 height 34
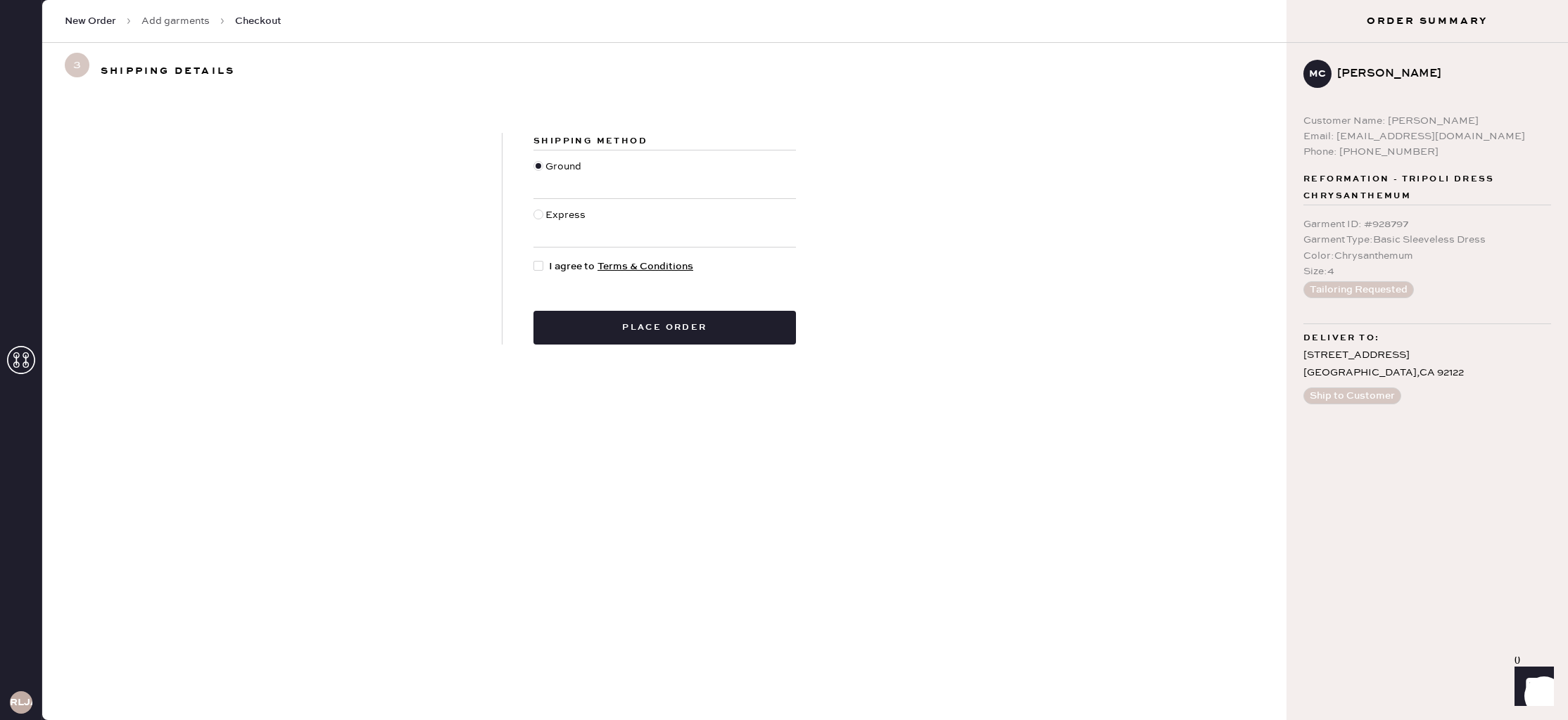
drag, startPoint x: 541, startPoint y: 266, endPoint x: 519, endPoint y: 262, distance: 22.4
click at [527, 264] on div "Shipping Method Ground Express I agree to Terms & Conditions Place order" at bounding box center [664, 238] width 325 height 211
click at [536, 263] on div at bounding box center [538, 266] width 10 height 10
click at [534, 260] on input "I agree to Terms & Conditions" at bounding box center [533, 259] width 1 height 1
checkbox input "true"
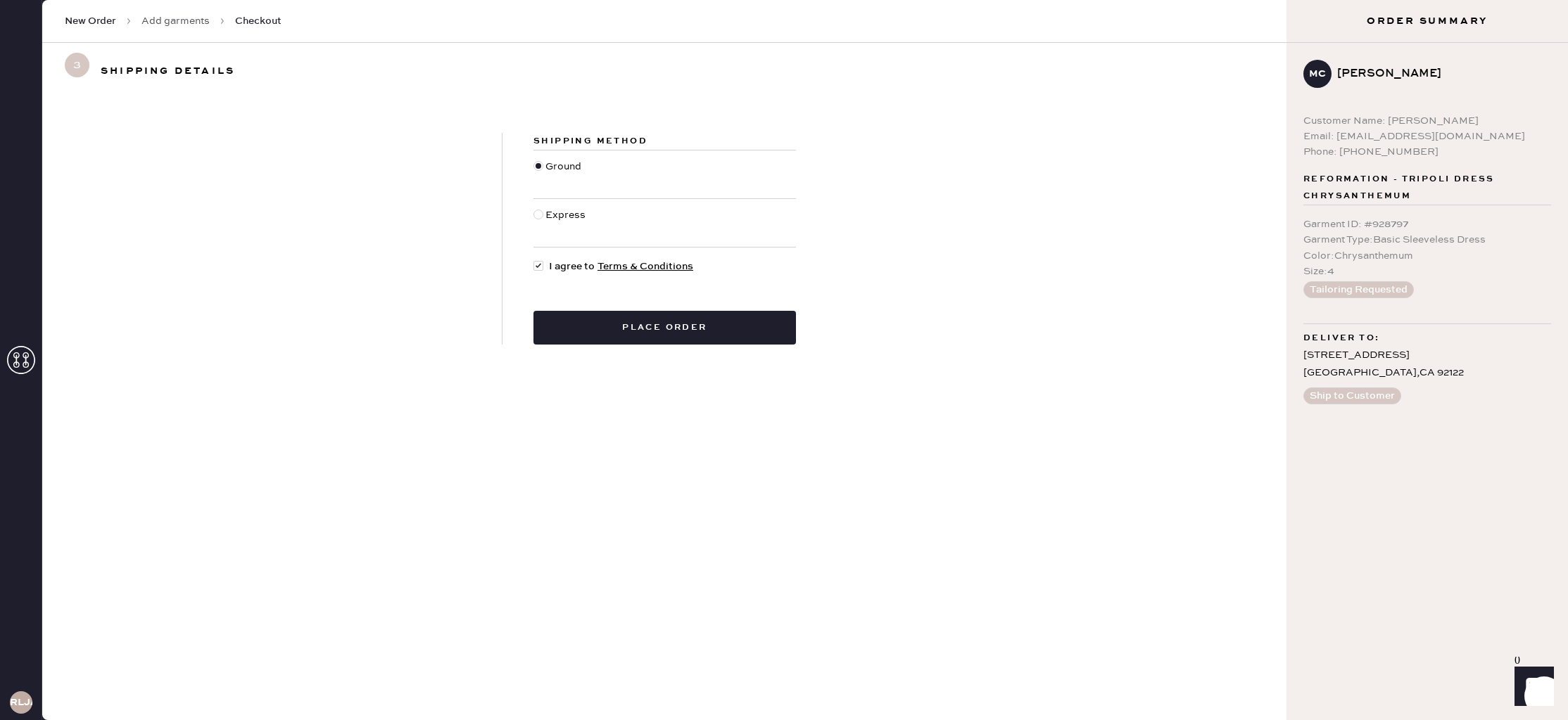
click at [539, 218] on div at bounding box center [538, 215] width 10 height 10
click at [534, 208] on input "Express" at bounding box center [533, 208] width 1 height 1
radio input "true"
click at [656, 330] on button "Place order" at bounding box center [664, 328] width 263 height 34
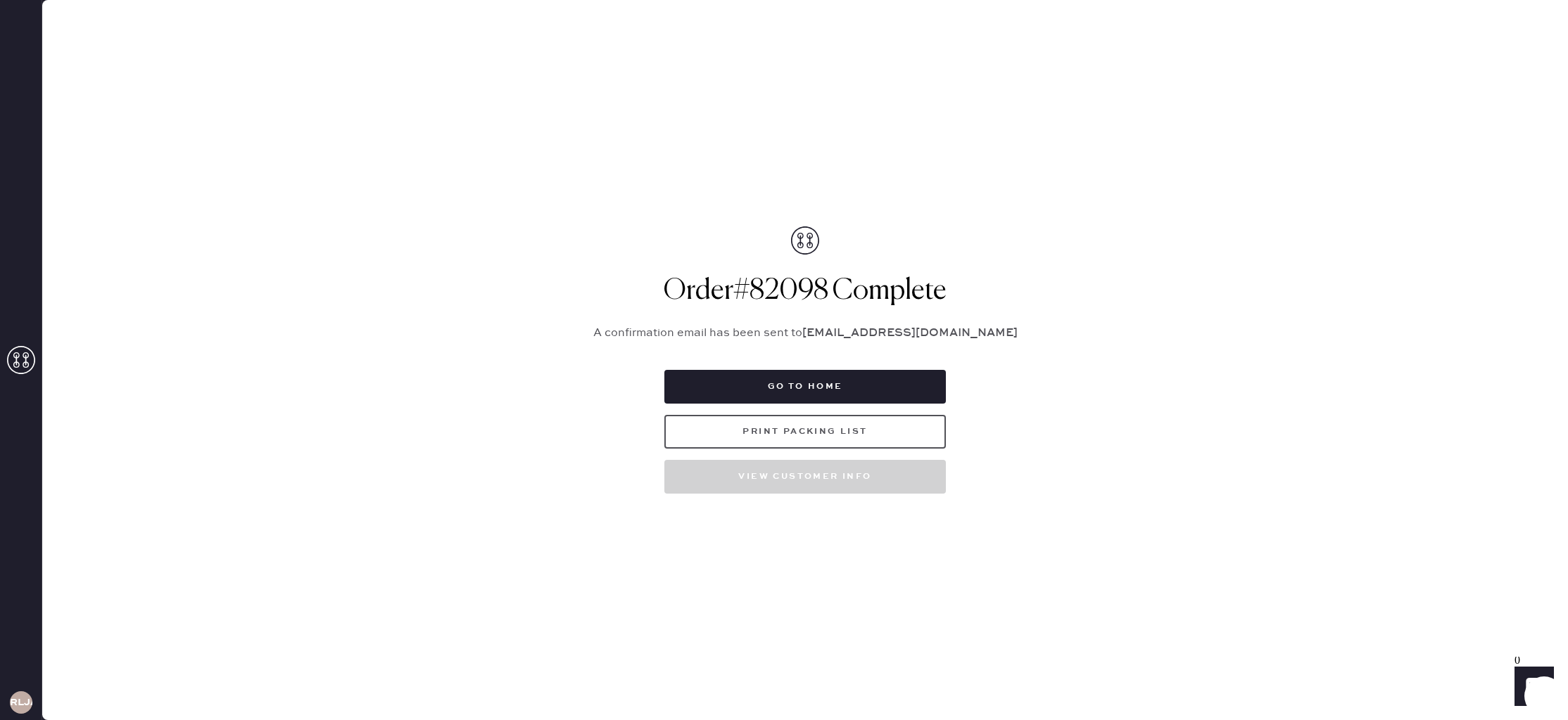
click at [781, 430] on button "Print Packing List" at bounding box center [805, 432] width 282 height 34
click at [751, 380] on button "Go to home" at bounding box center [805, 387] width 282 height 34
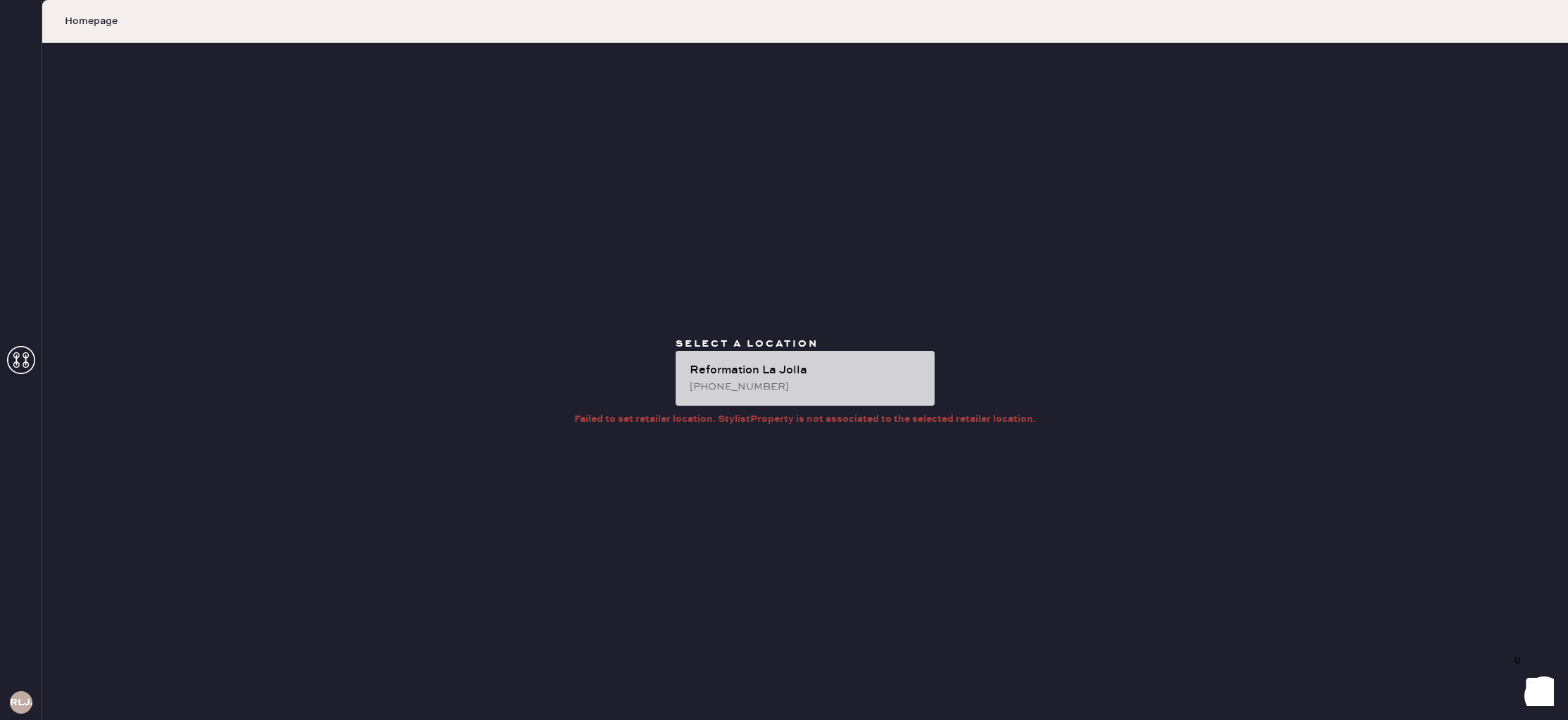
click at [780, 375] on div "Reformation La Jolla" at bounding box center [807, 371] width 234 height 17
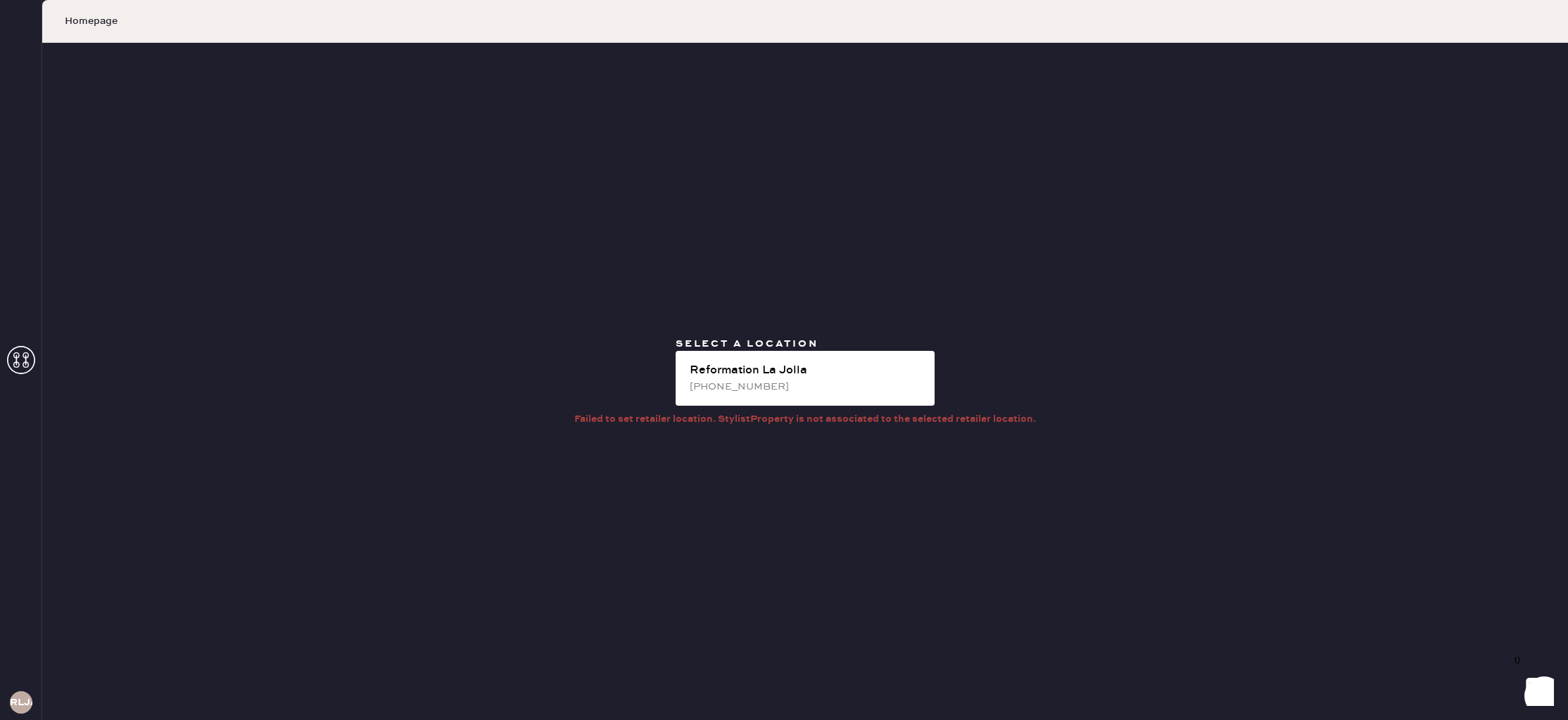
click at [28, 360] on icon at bounding box center [21, 360] width 28 height 28
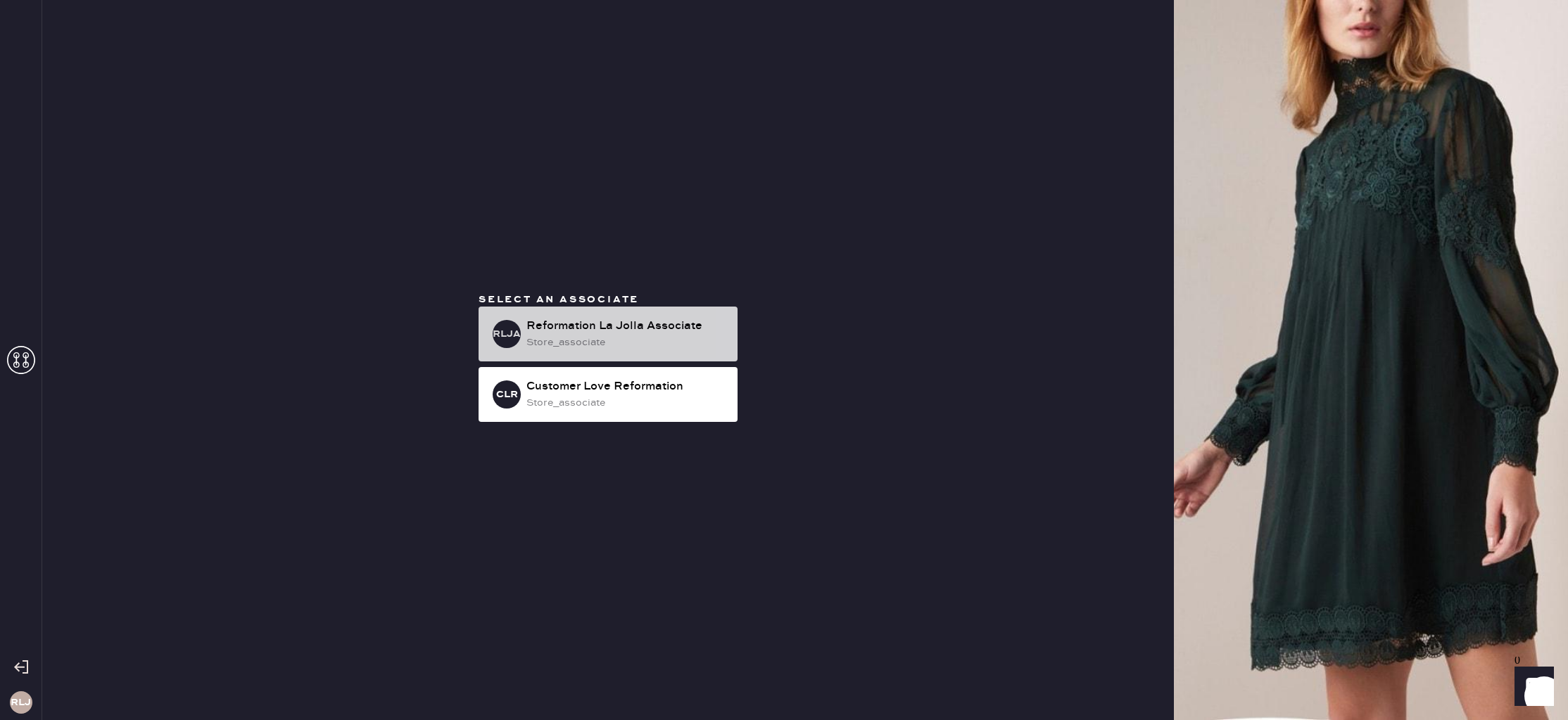
click at [597, 337] on div "store_associate" at bounding box center [626, 343] width 200 height 15
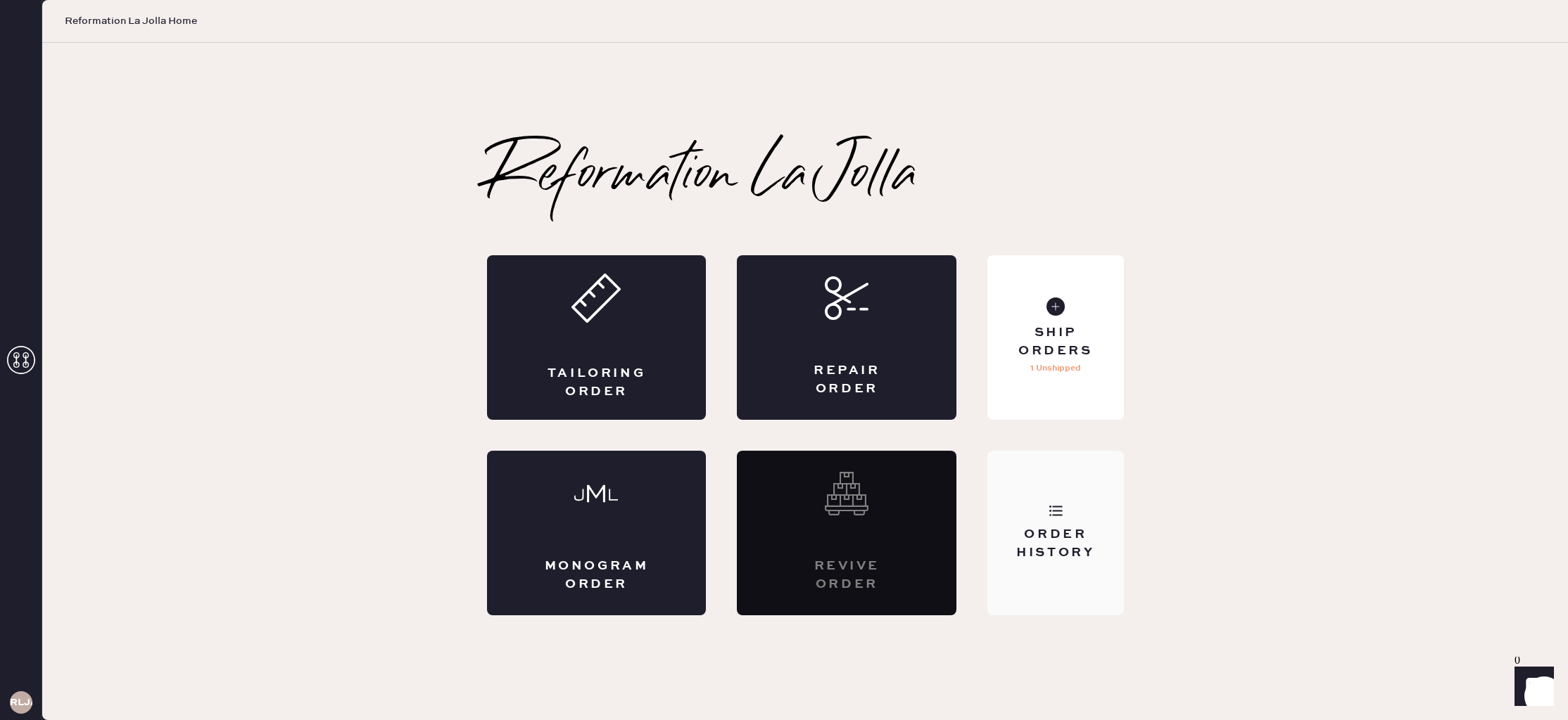
click at [1040, 512] on div "Order History" at bounding box center [1056, 534] width 136 height 165
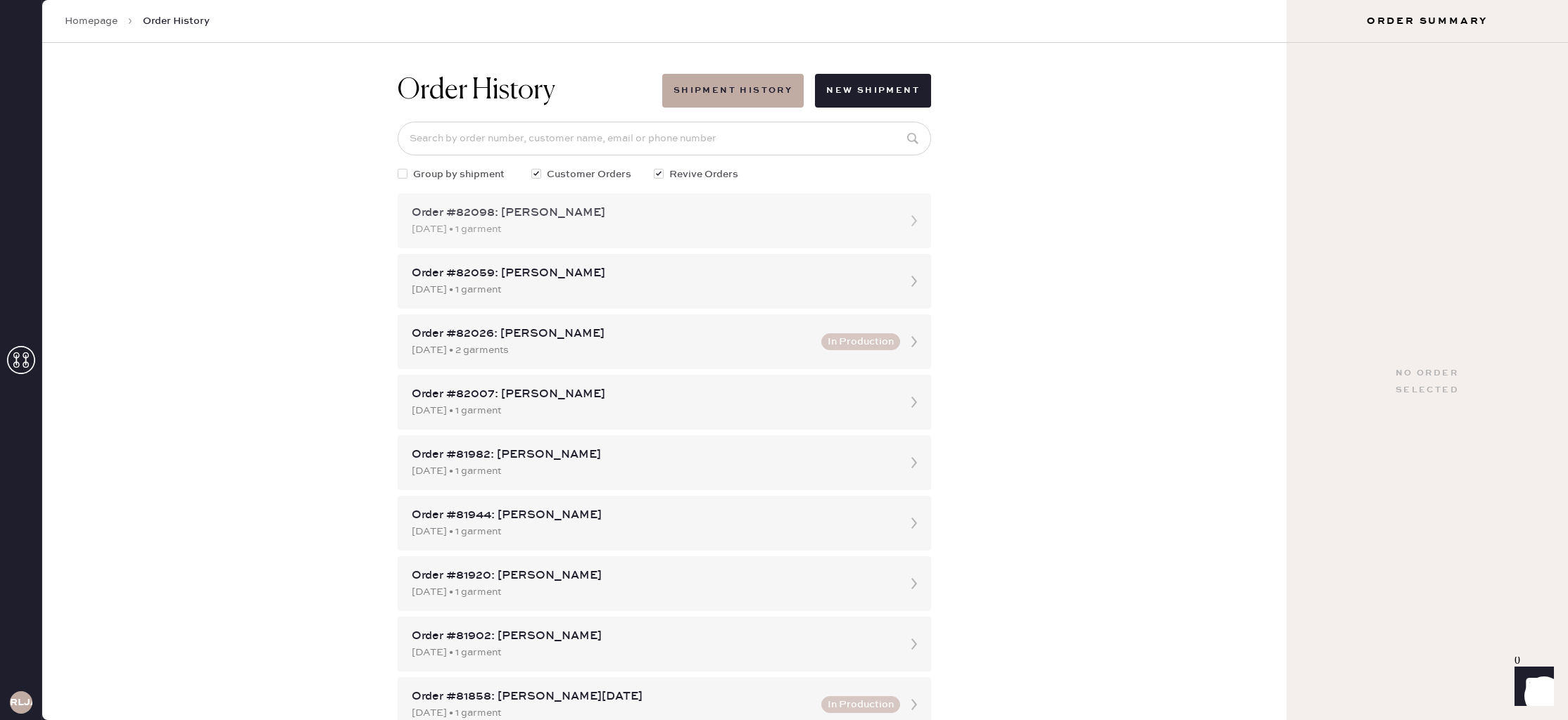
click at [590, 219] on div "Order #82098: [PERSON_NAME]" at bounding box center [651, 213] width 480 height 17
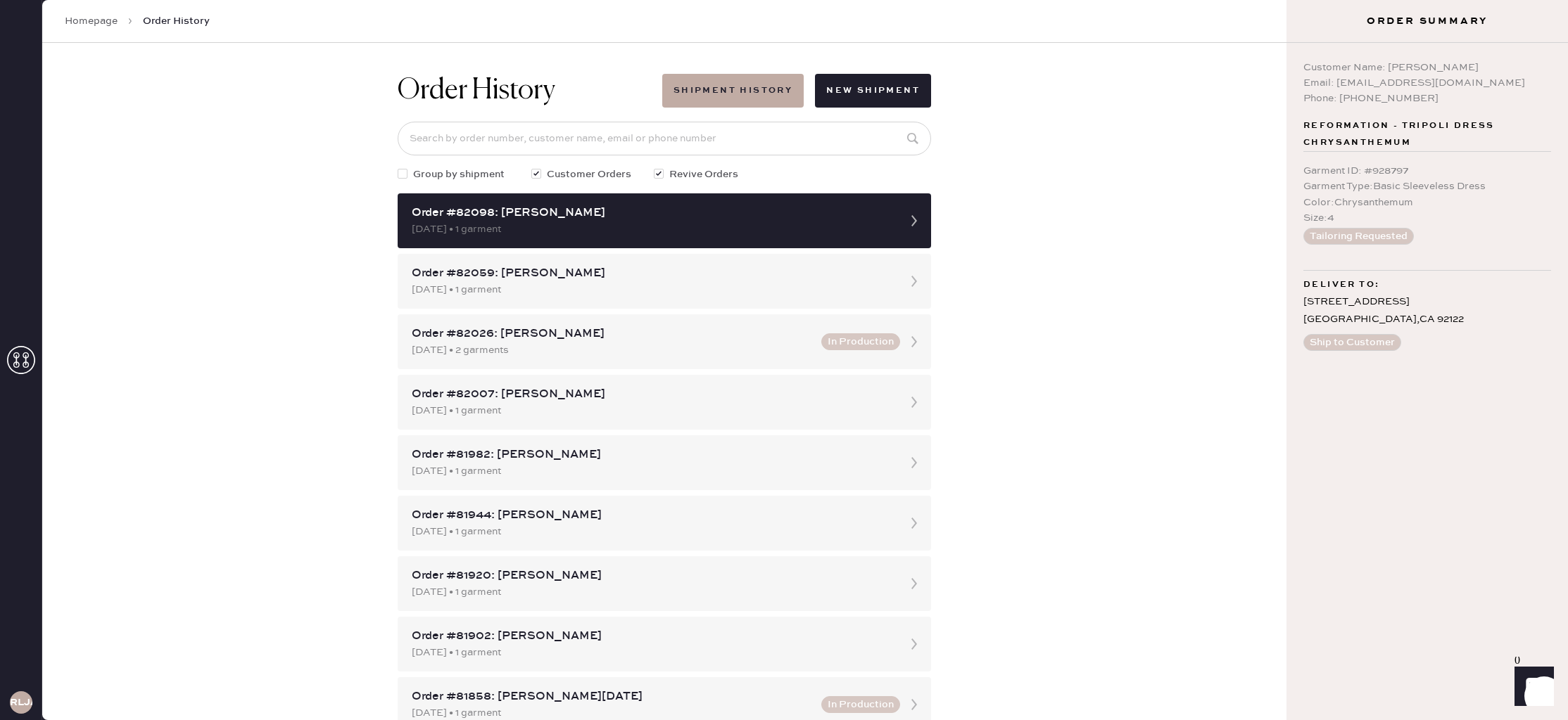
click at [23, 362] on icon at bounding box center [21, 360] width 28 height 28
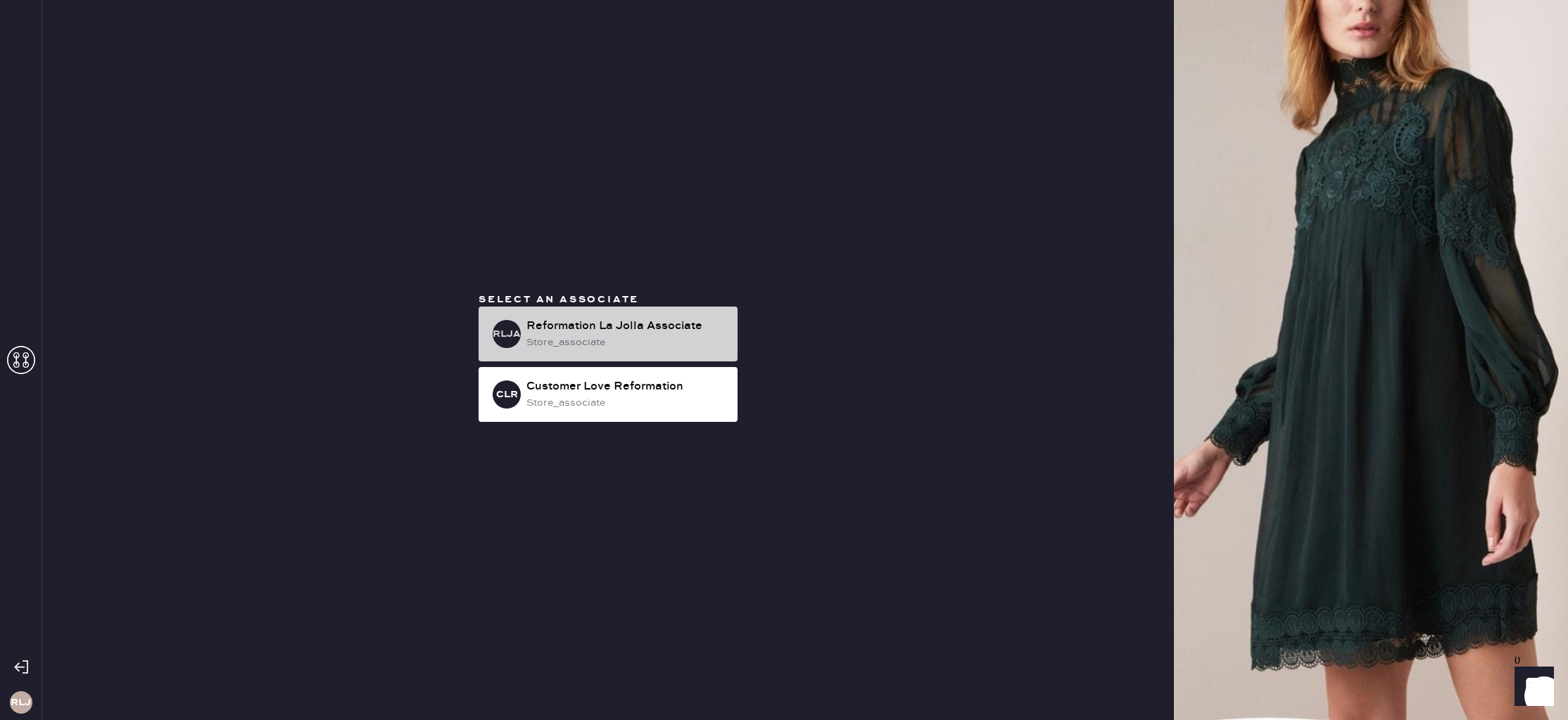
click at [648, 339] on div "store_associate" at bounding box center [626, 343] width 200 height 15
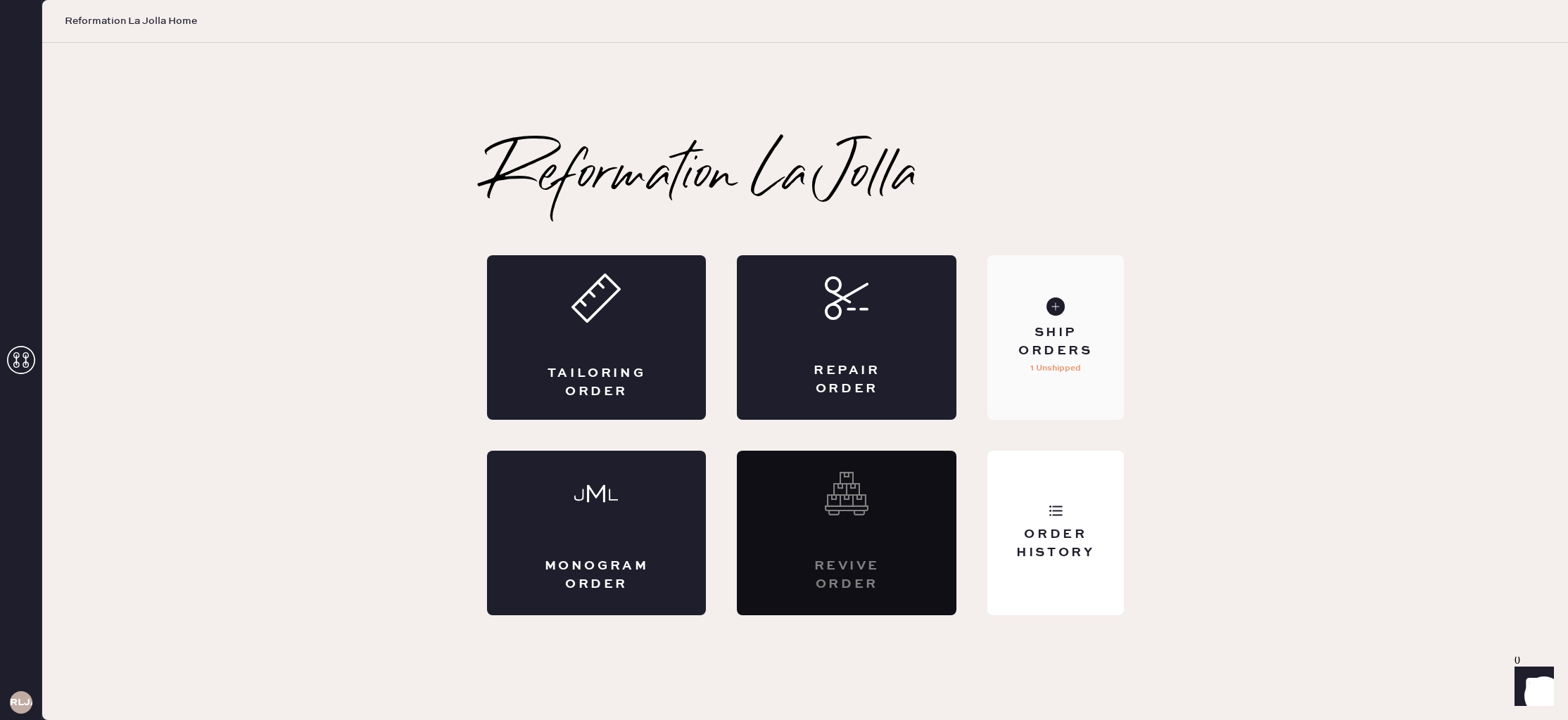
click at [1069, 346] on div "Ship Orders" at bounding box center [1055, 342] width 113 height 35
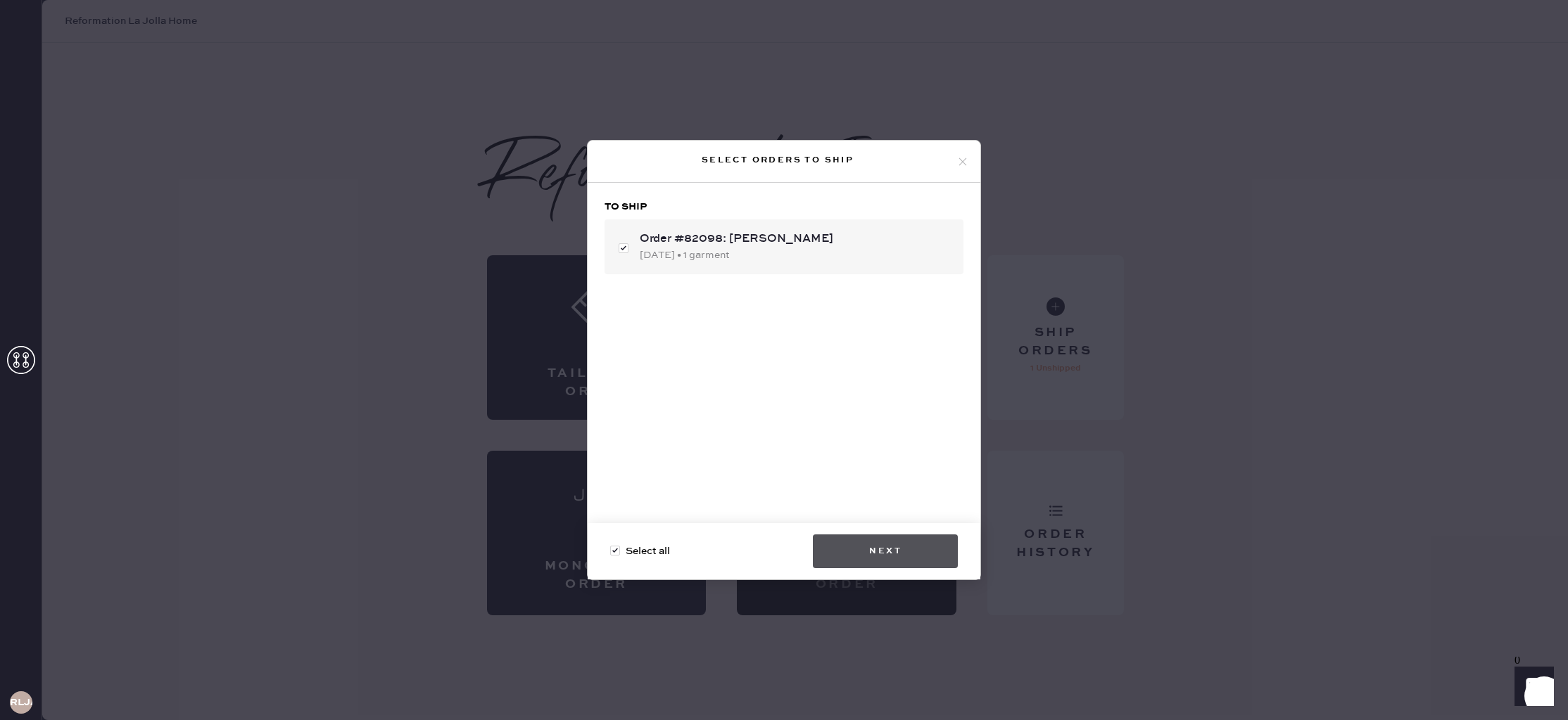
click at [887, 557] on button "Next" at bounding box center [885, 551] width 145 height 34
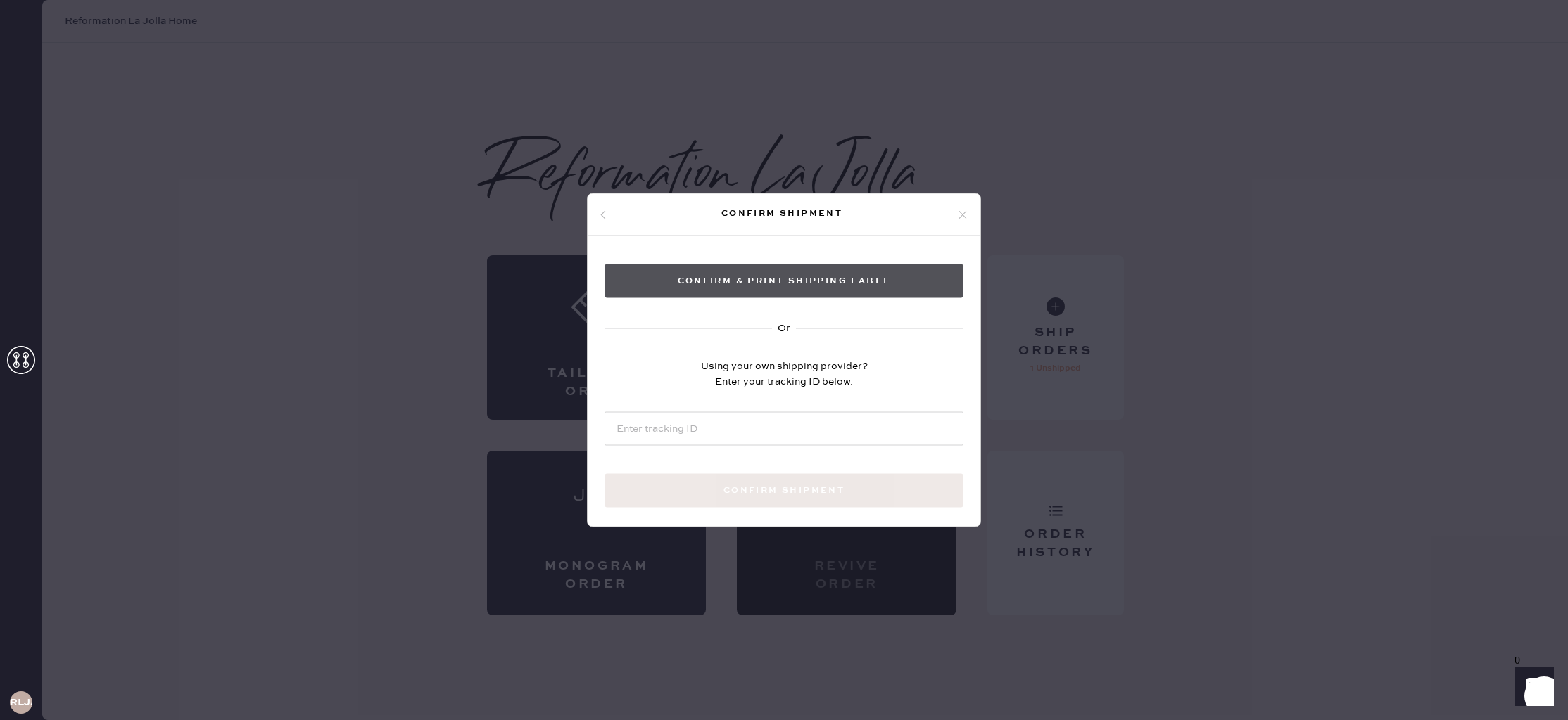
click at [783, 281] on button "Confirm & Print shipping label" at bounding box center [784, 281] width 359 height 34
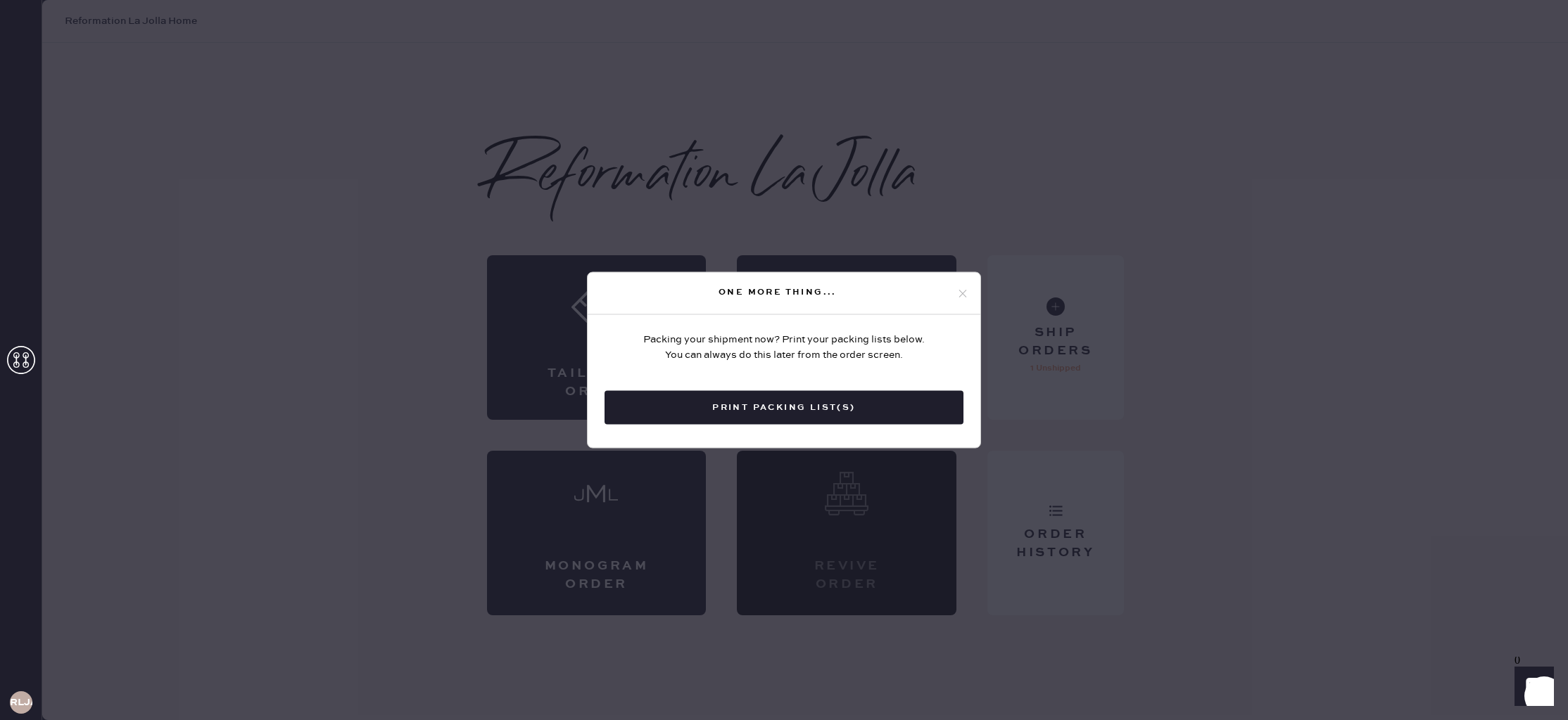
click at [965, 295] on icon at bounding box center [962, 293] width 13 height 13
